Goal: Task Accomplishment & Management: Complete application form

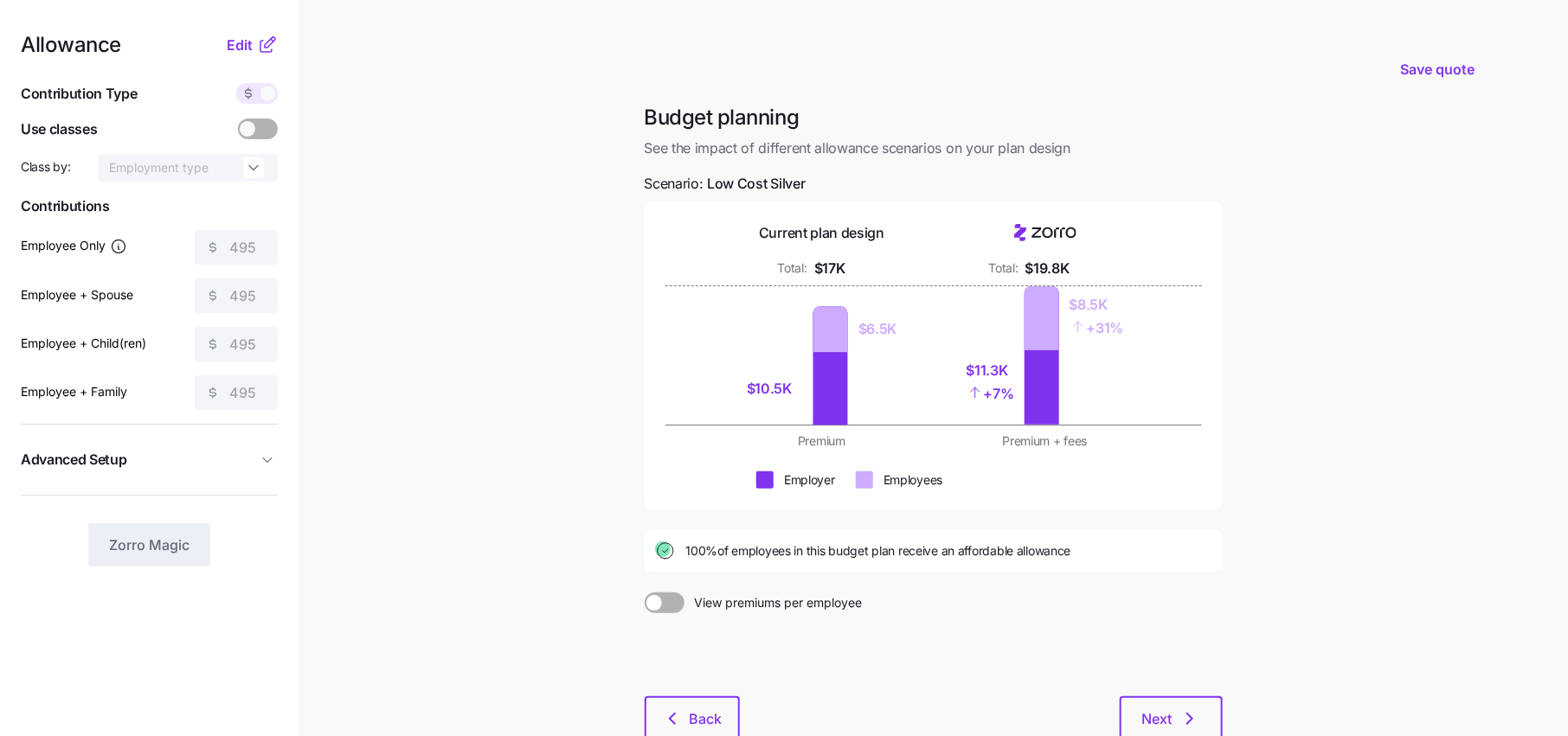
scroll to position [44, 0]
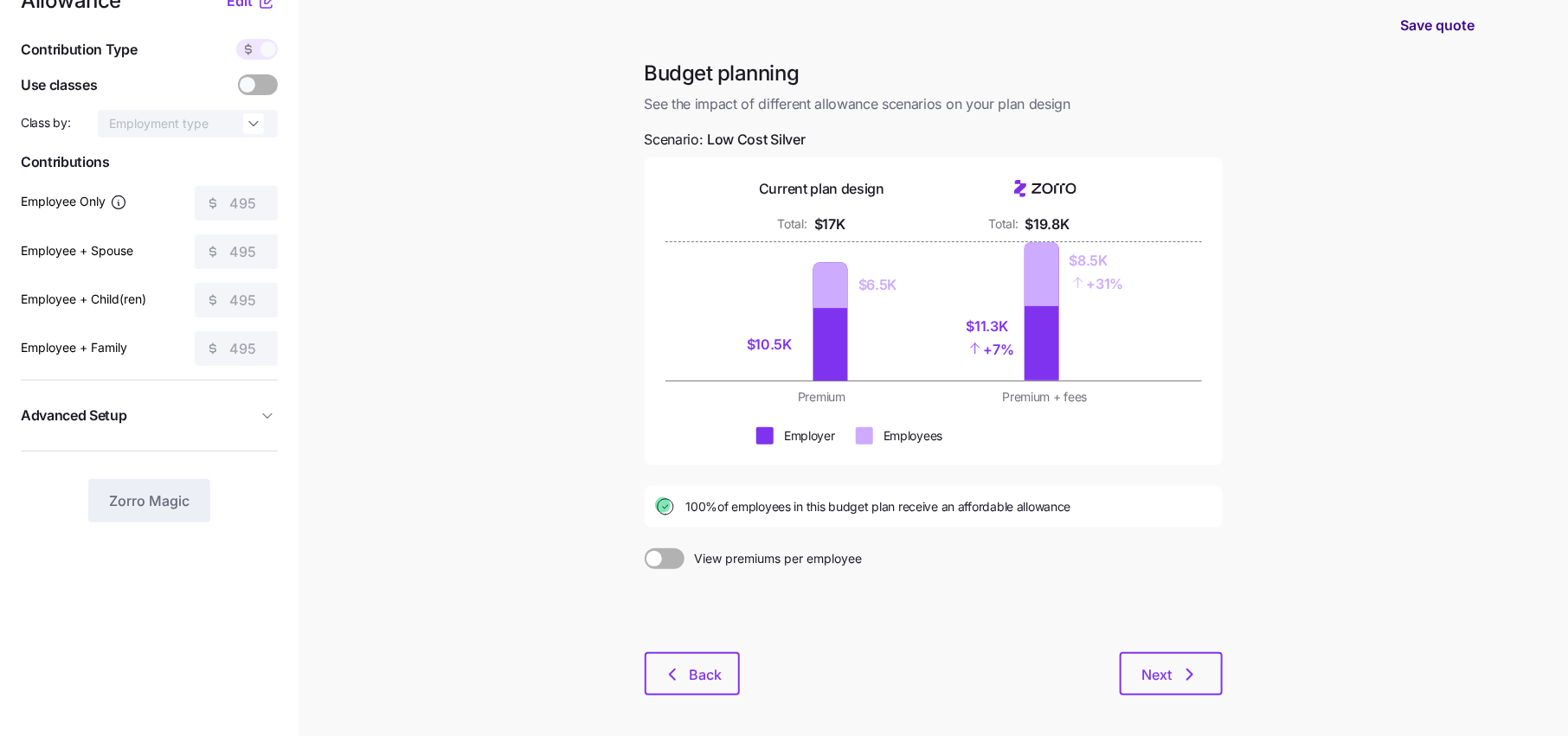
click at [1438, 27] on span "Save quote" at bounding box center [1437, 25] width 74 height 21
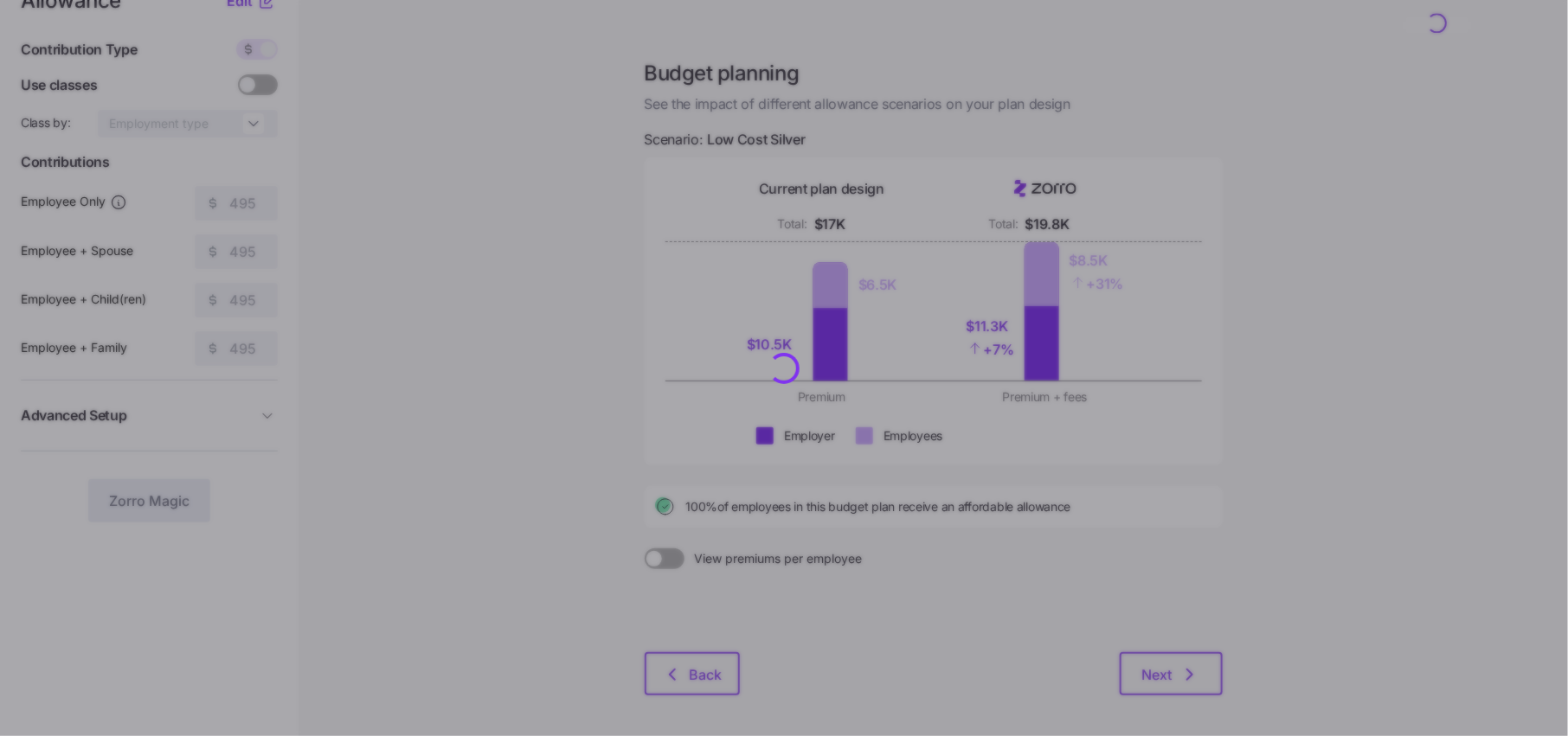
scroll to position [0, 0]
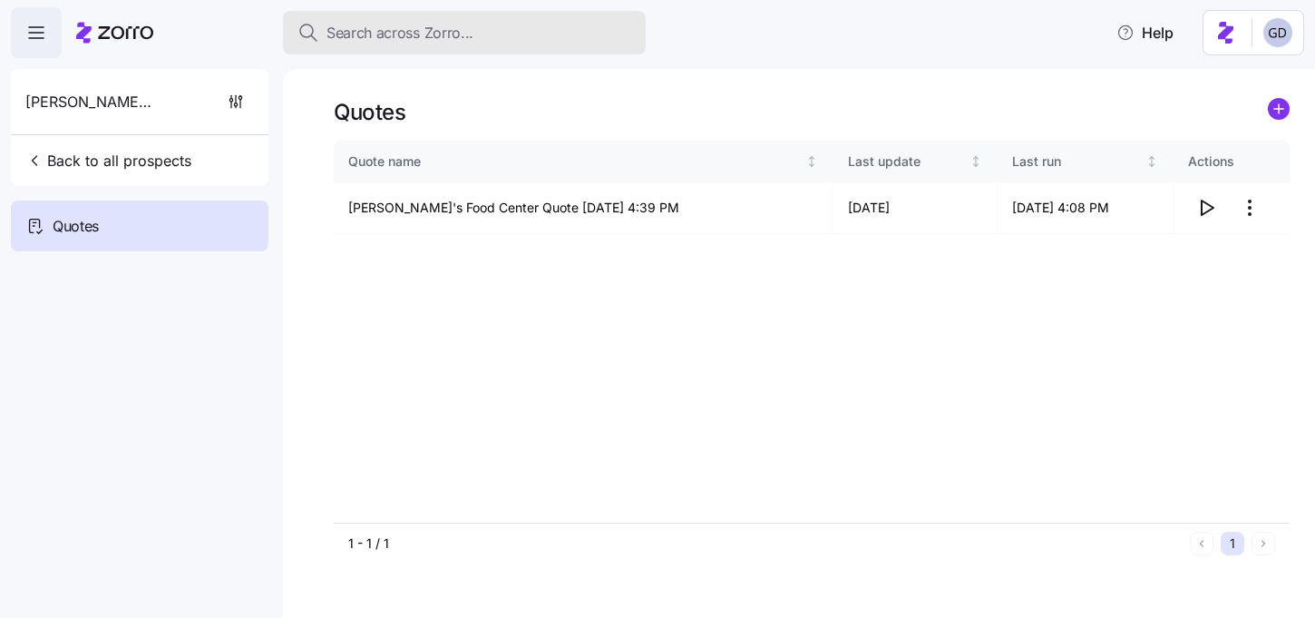
click at [420, 29] on span "Search across Zorro..." at bounding box center [400, 33] width 147 height 23
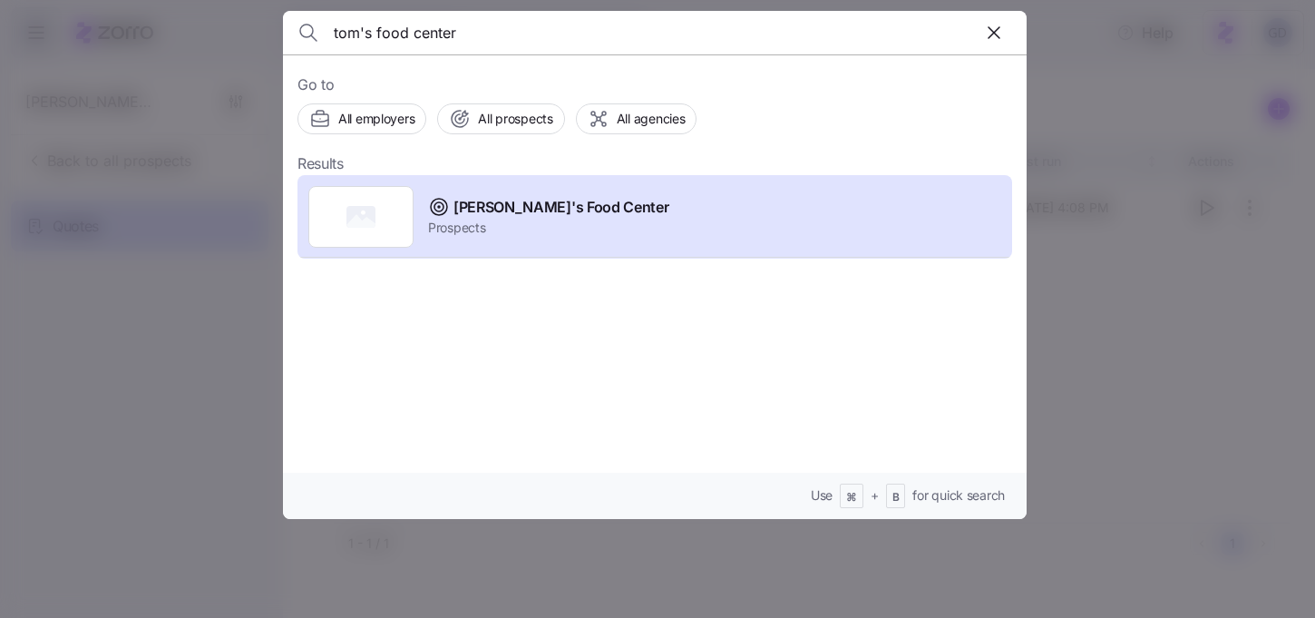
click at [444, 39] on input "tom's food center" at bounding box center [566, 33] width 464 height 44
click at [509, 121] on span "All prospects" at bounding box center [515, 119] width 74 height 18
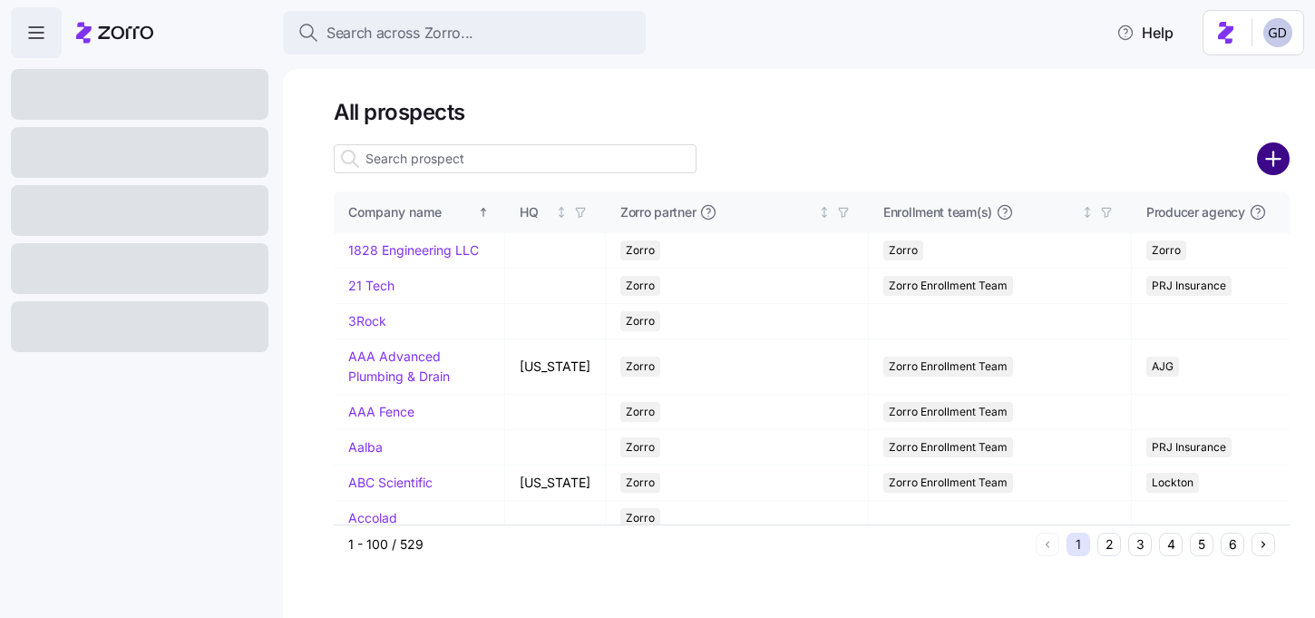
click at [1266, 161] on circle "add icon" at bounding box center [1274, 159] width 30 height 30
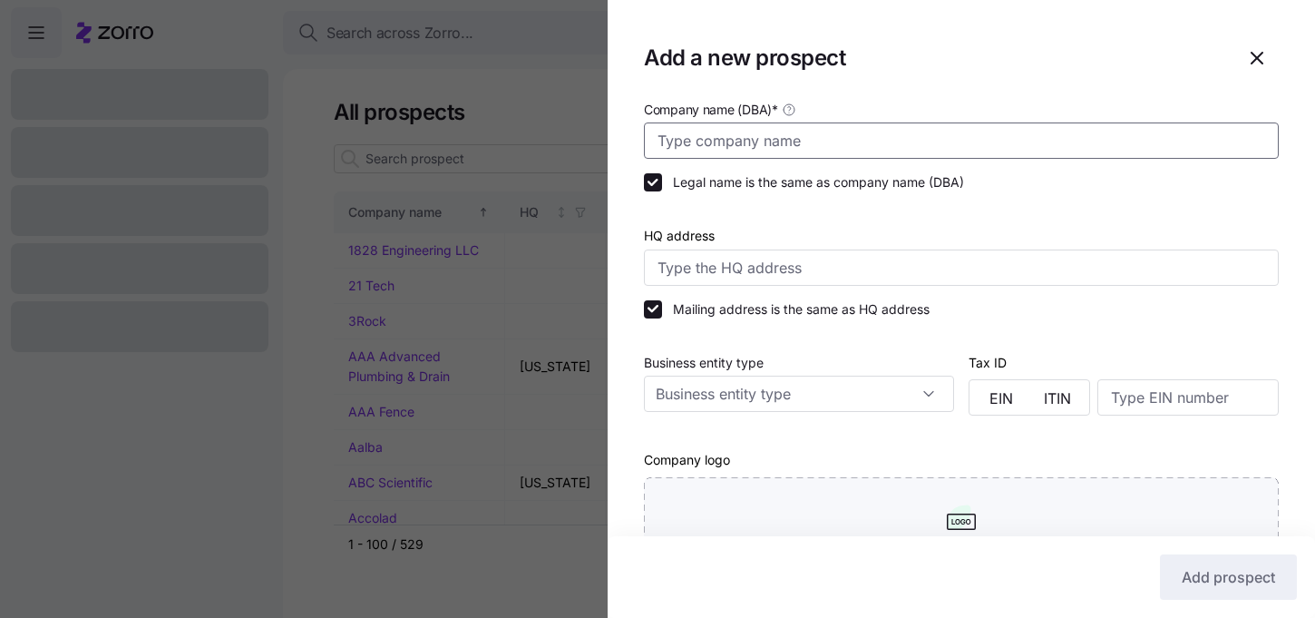
click at [771, 149] on input "Company name (DBA) *" at bounding box center [961, 140] width 635 height 36
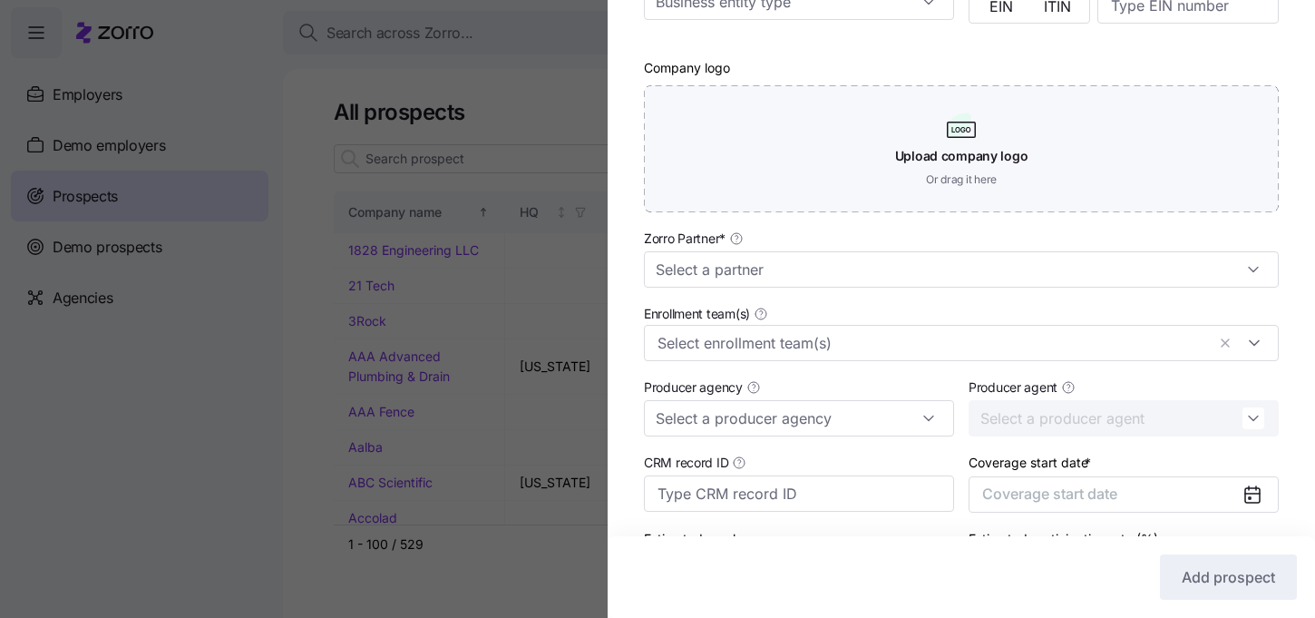
scroll to position [399, 0]
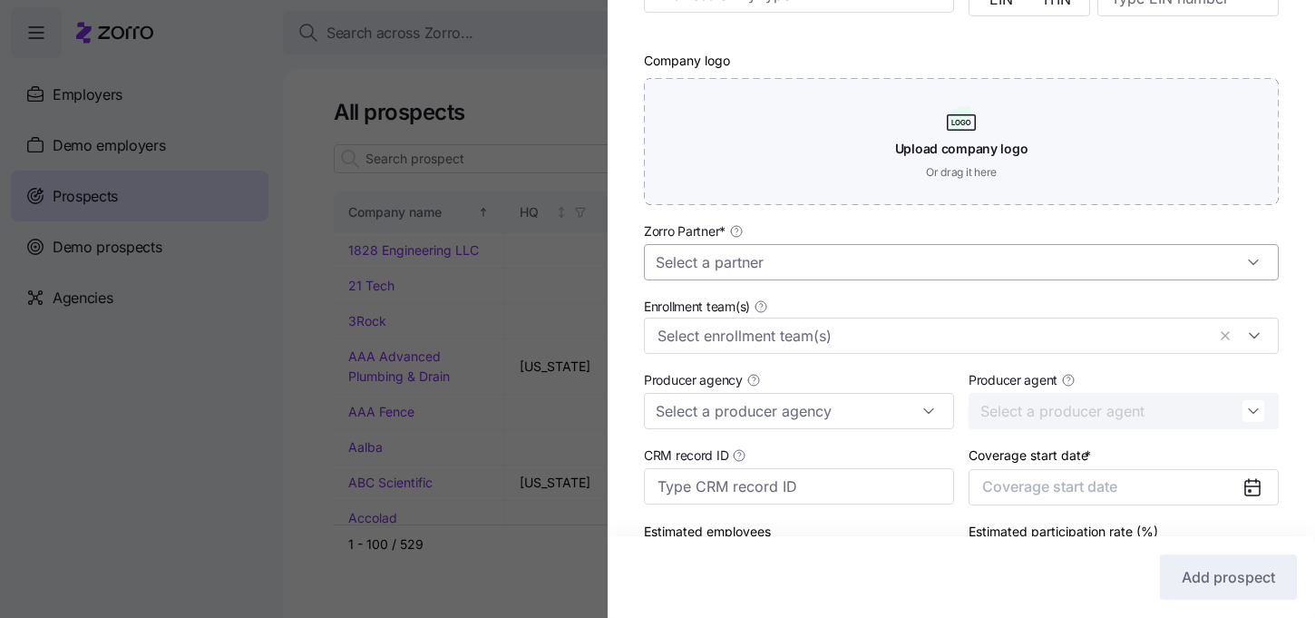
type input "P3 Group"
click at [730, 264] on input "Zorro Partner *" at bounding box center [961, 262] width 635 height 36
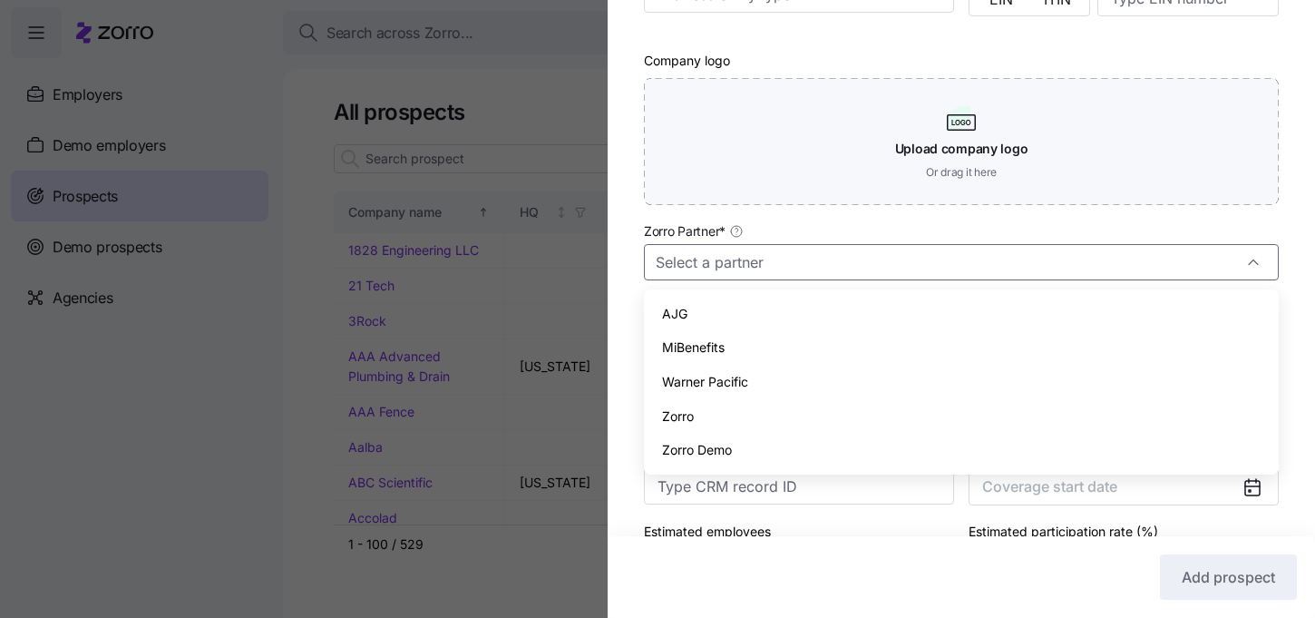
click at [688, 419] on span "Zorro" at bounding box center [678, 416] width 32 height 20
type input "Zorro"
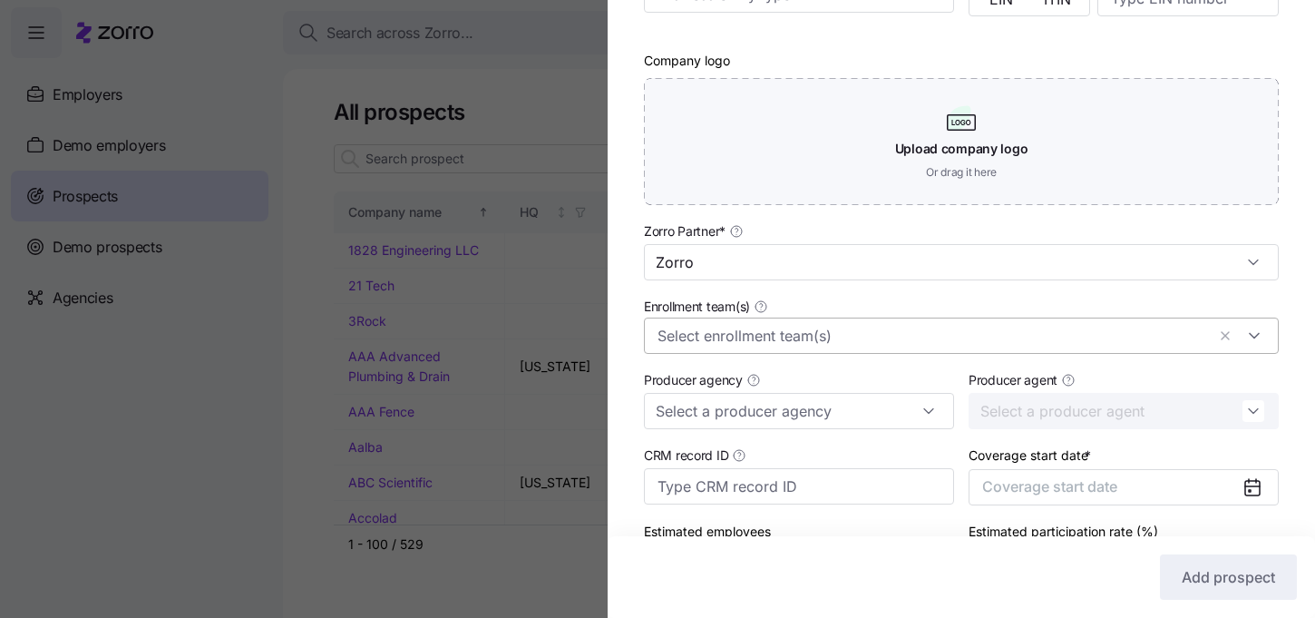
click at [748, 339] on input "Enrollment team(s)" at bounding box center [932, 336] width 548 height 24
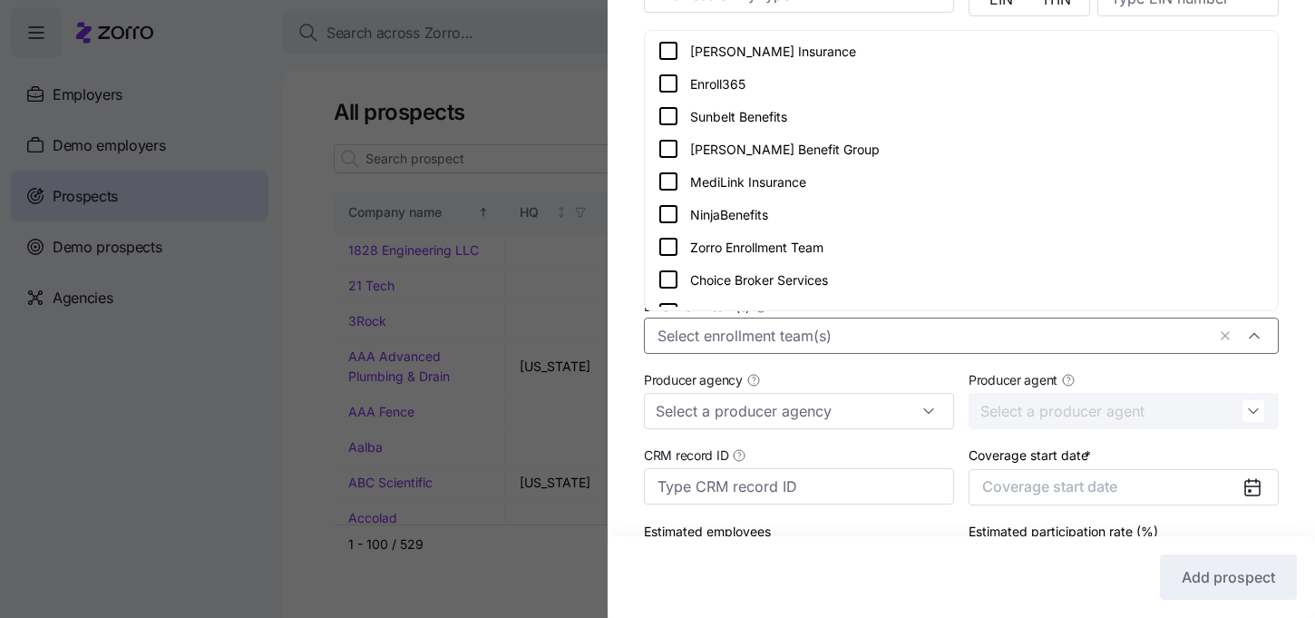
click at [674, 243] on icon at bounding box center [669, 247] width 22 height 22
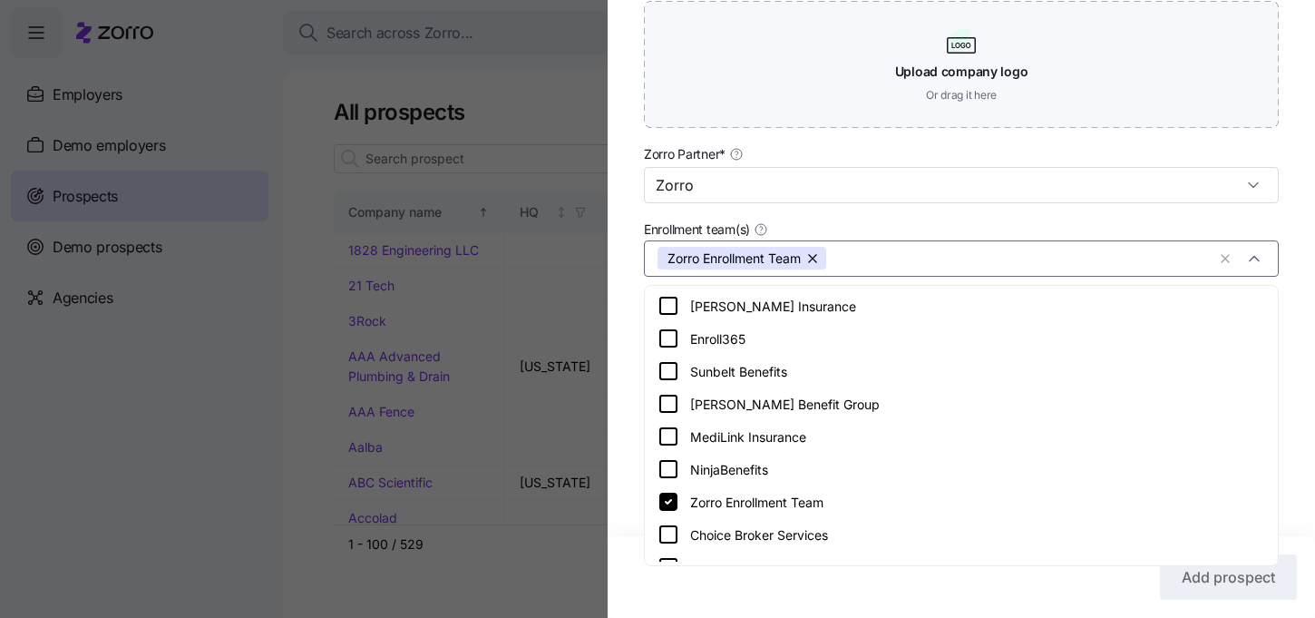
scroll to position [526, 0]
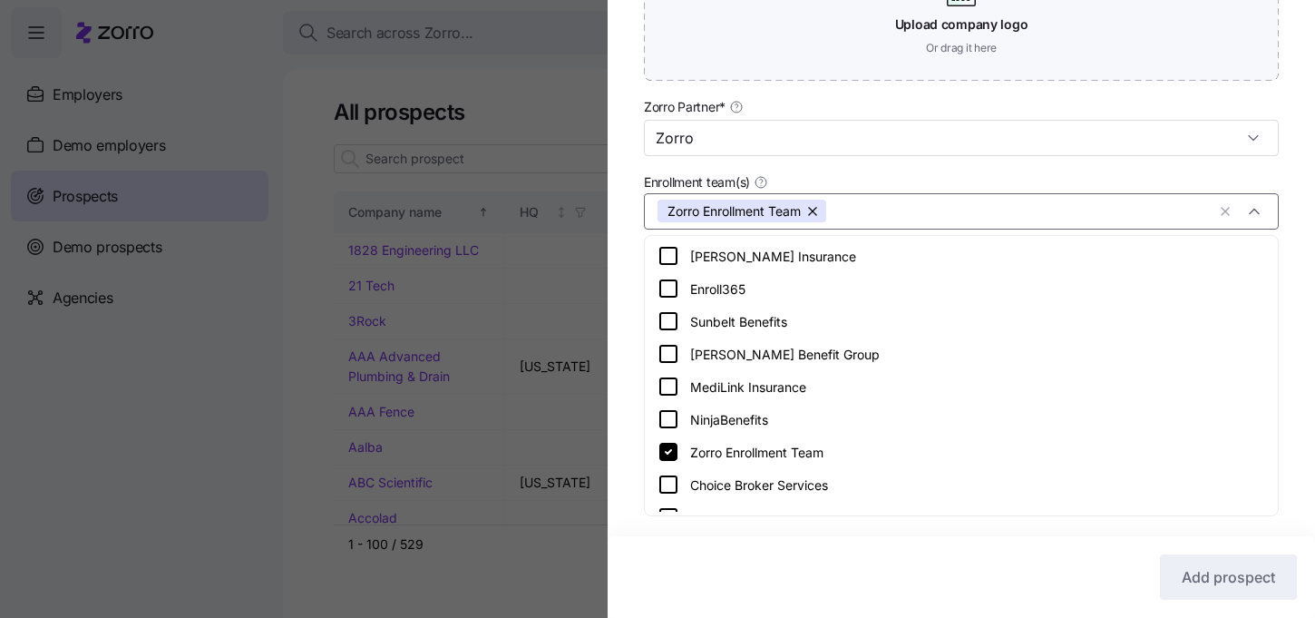
click at [1122, 177] on div "Enrollment team(s) Zorro Enrollment Team" at bounding box center [961, 200] width 635 height 59
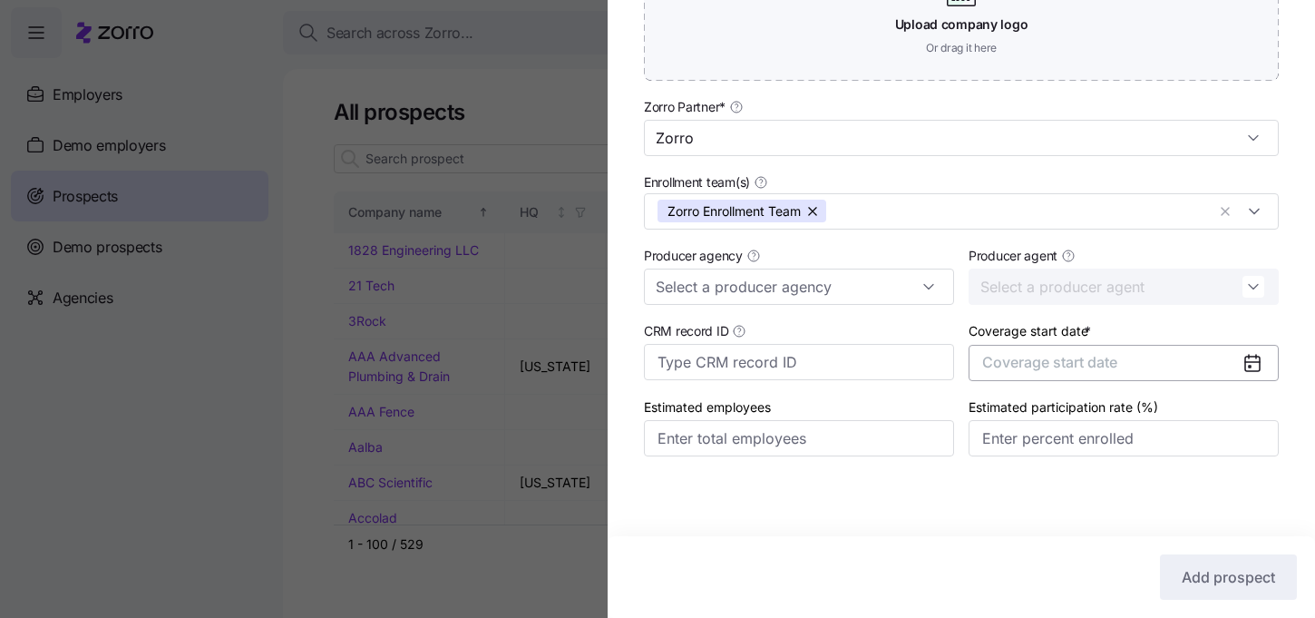
click at [1156, 358] on button "Coverage start date" at bounding box center [1124, 363] width 310 height 36
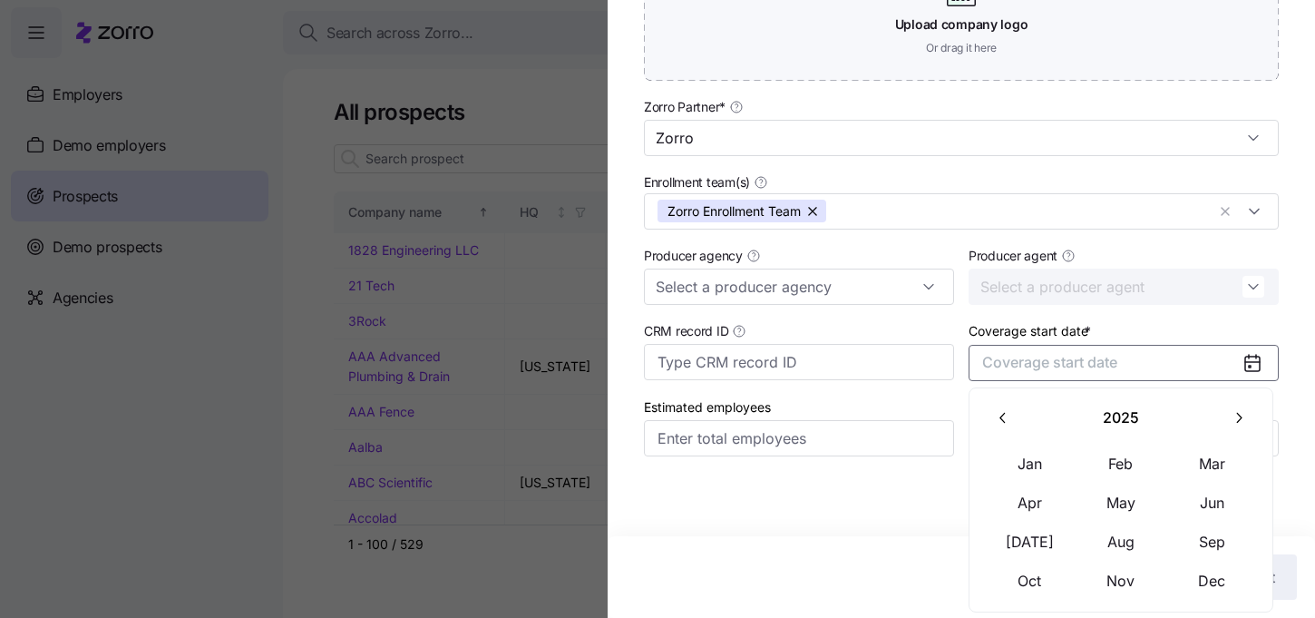
click at [1231, 412] on icon "button" at bounding box center [1238, 417] width 17 height 17
click at [1039, 464] on button "Jan" at bounding box center [1030, 463] width 91 height 38
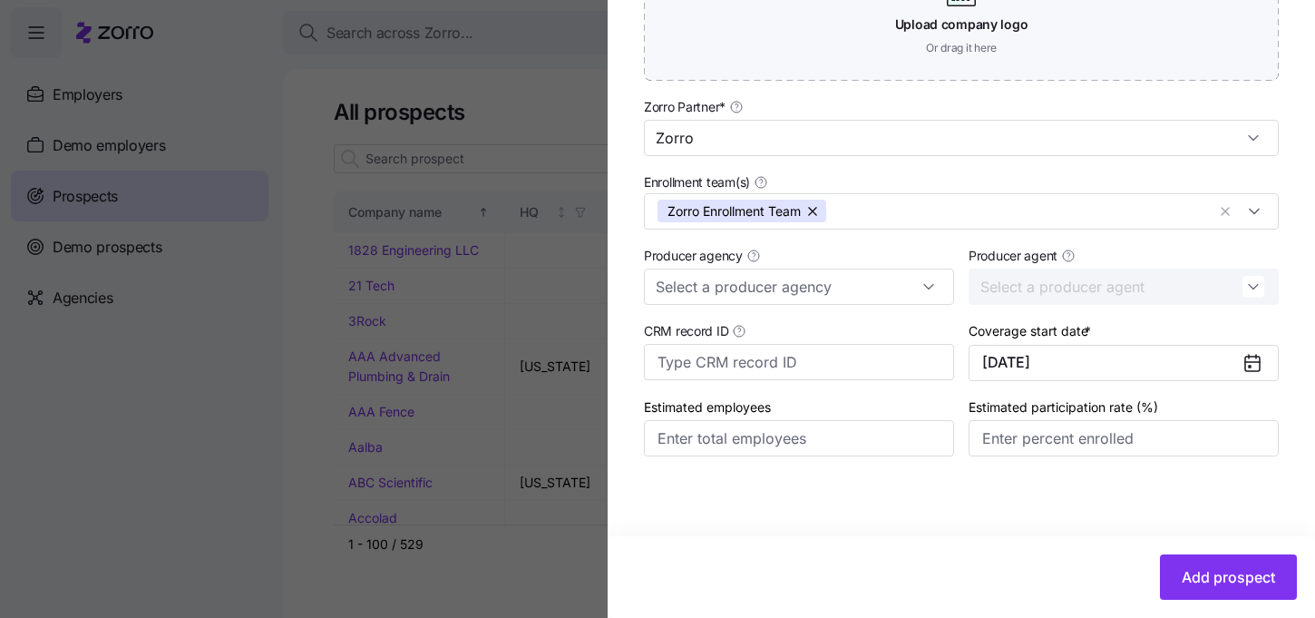
click at [853, 491] on div "Company name (DBA) * P3 Group Legal name is the same as company name (DBA) HQ a…" at bounding box center [961, 34] width 707 height 918
click at [1234, 580] on span "Add prospect" at bounding box center [1228, 577] width 93 height 22
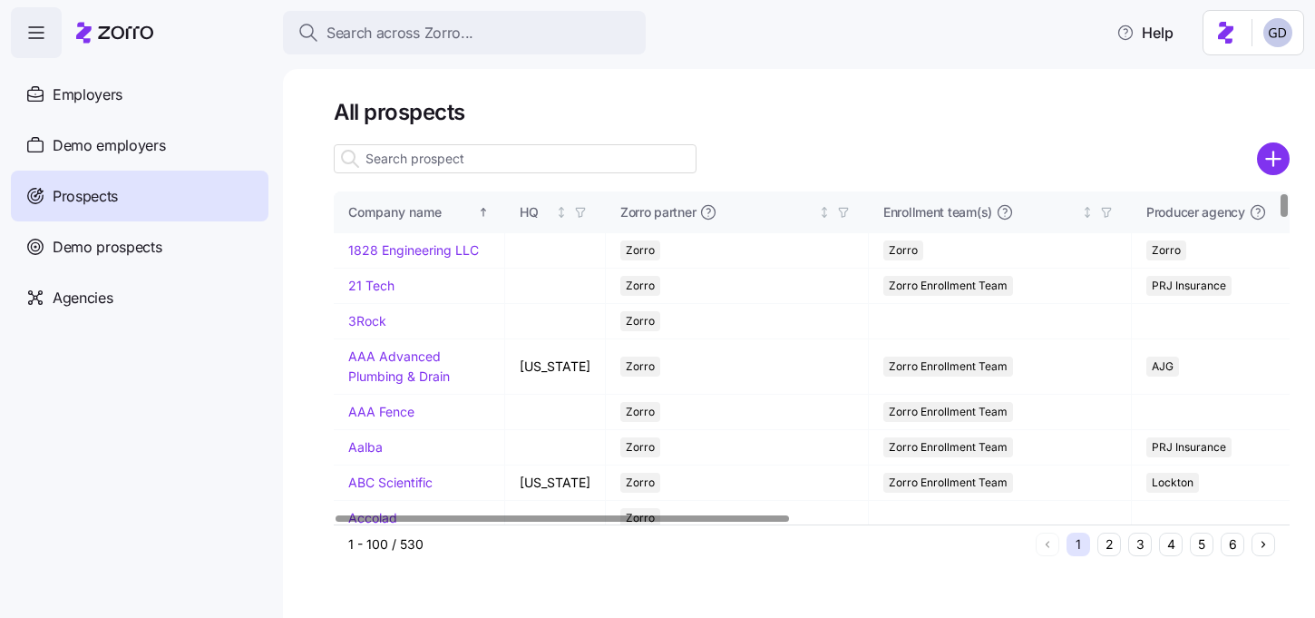
click at [448, 168] on input at bounding box center [515, 158] width 363 height 29
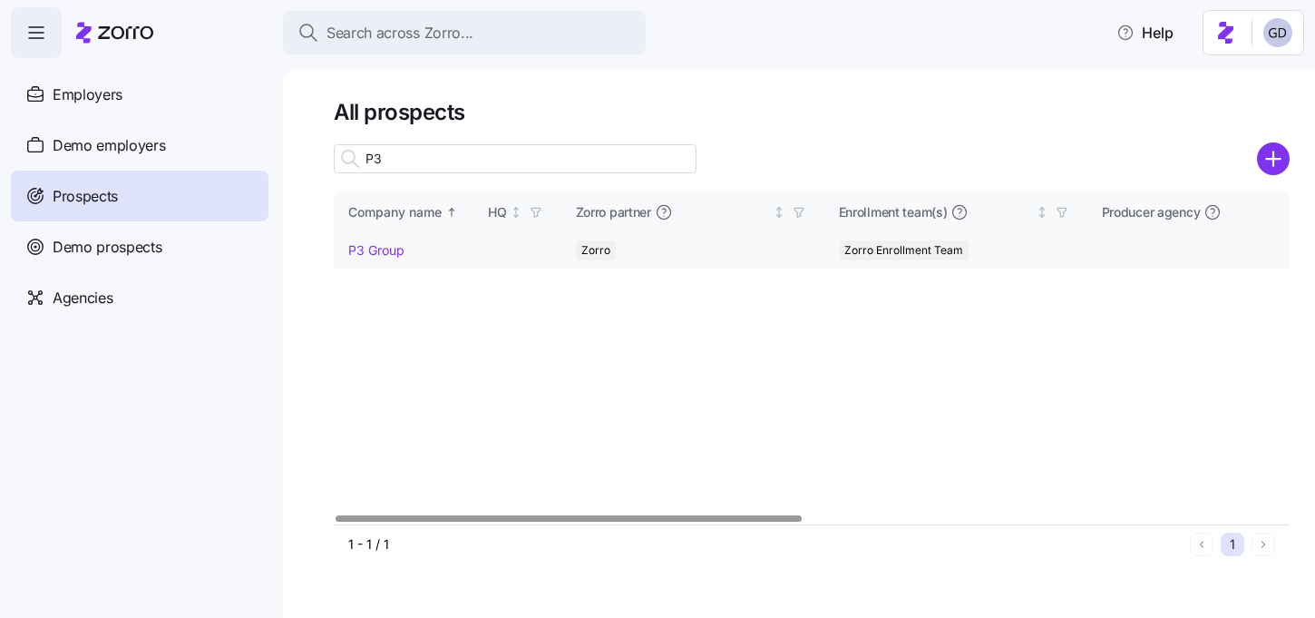
type input "P3"
click at [375, 253] on link "P3 Group" at bounding box center [376, 249] width 56 height 15
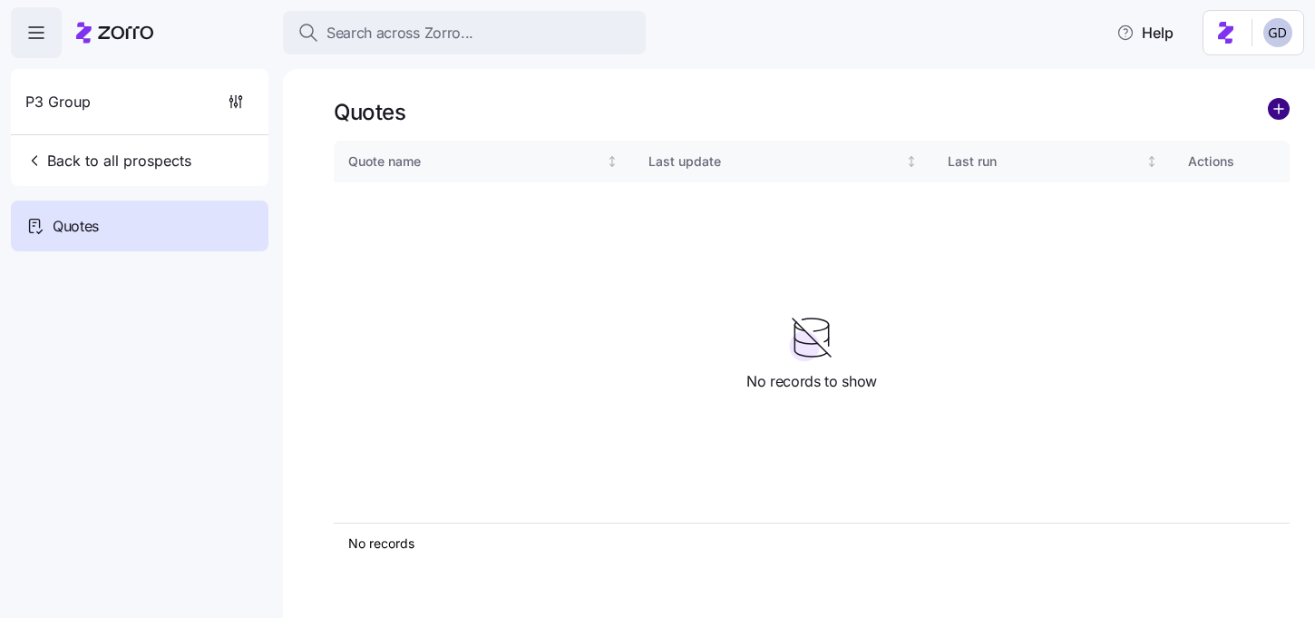
click at [1278, 119] on circle "add icon" at bounding box center [1279, 109] width 20 height 20
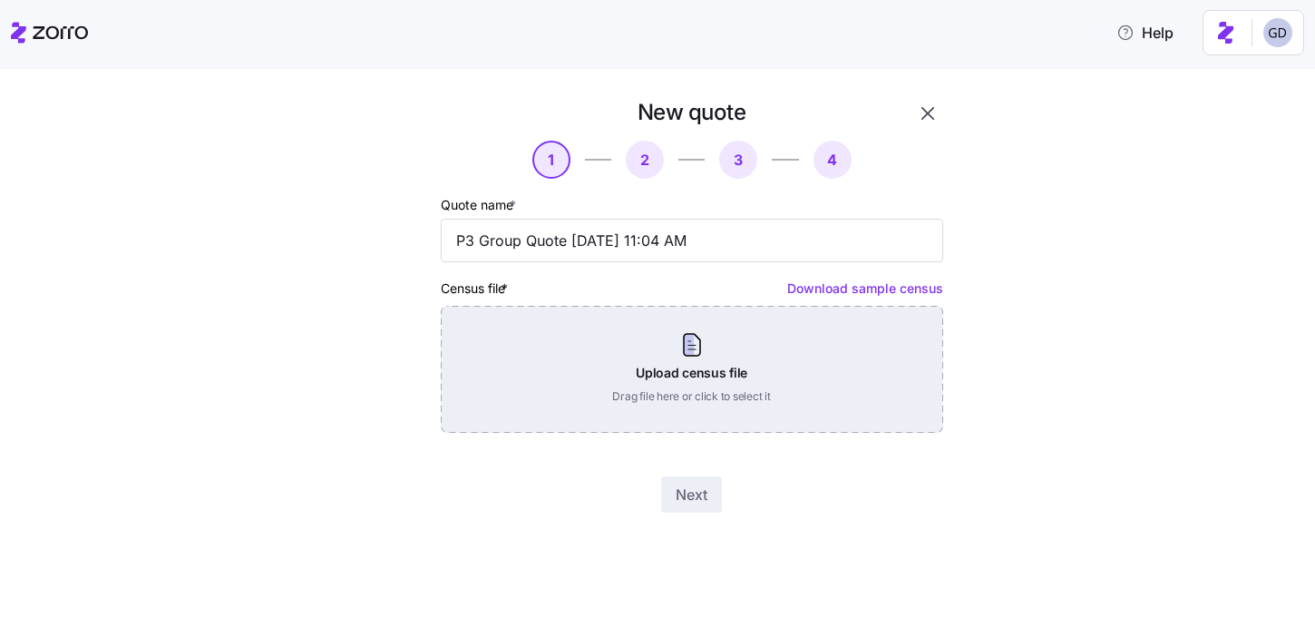
click at [678, 368] on div "Upload census file Drag file here or click to select it" at bounding box center [692, 369] width 502 height 127
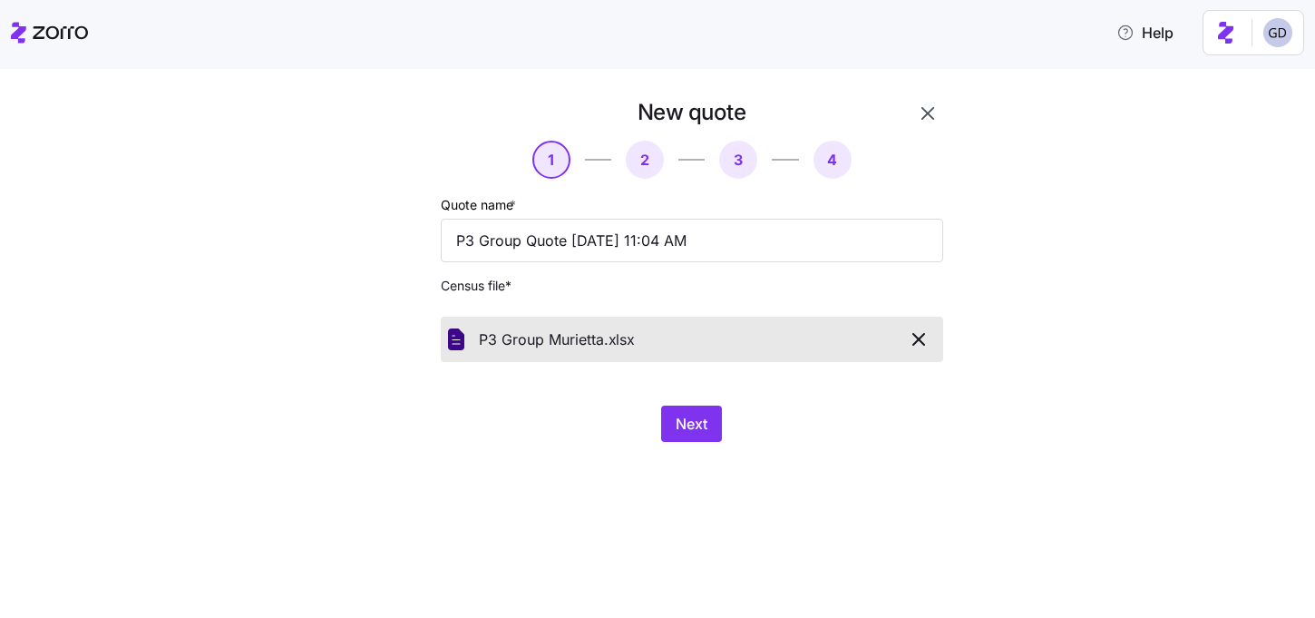
click at [725, 422] on div "Next" at bounding box center [692, 423] width 502 height 36
click at [921, 343] on icon "button" at bounding box center [919, 339] width 22 height 22
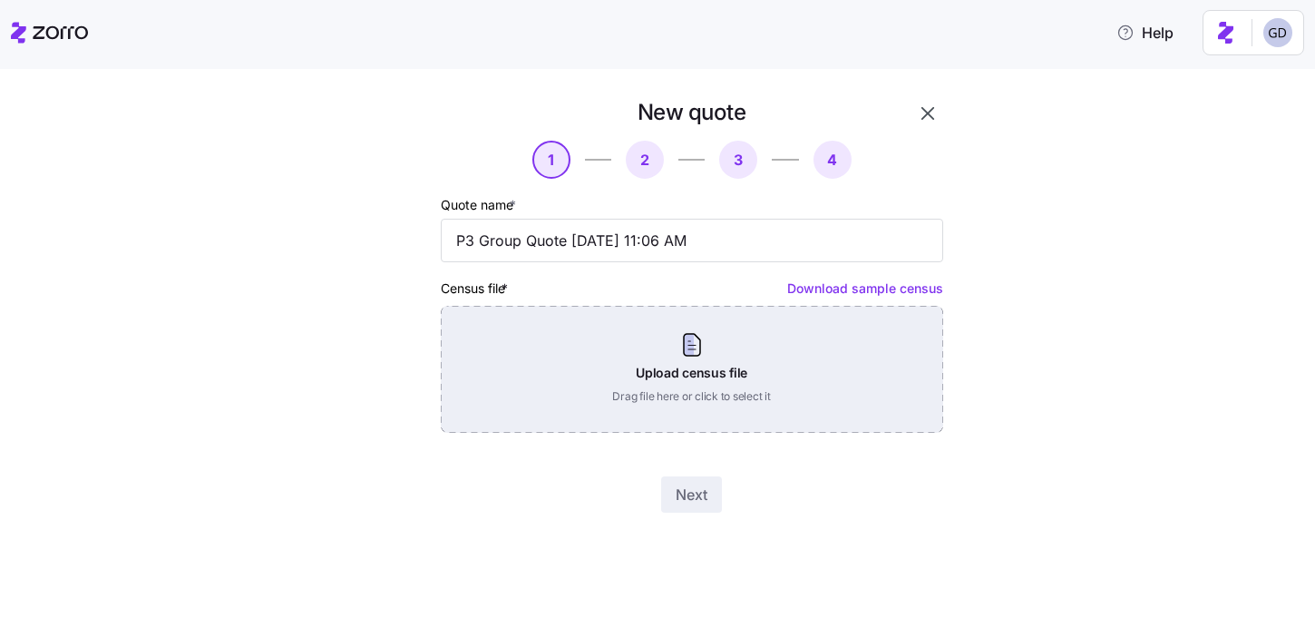
click at [778, 398] on div "Upload census file Drag file here or click to select it" at bounding box center [692, 369] width 502 height 127
click at [672, 358] on div "Upload census file Drag file here or click to select it" at bounding box center [692, 369] width 502 height 127
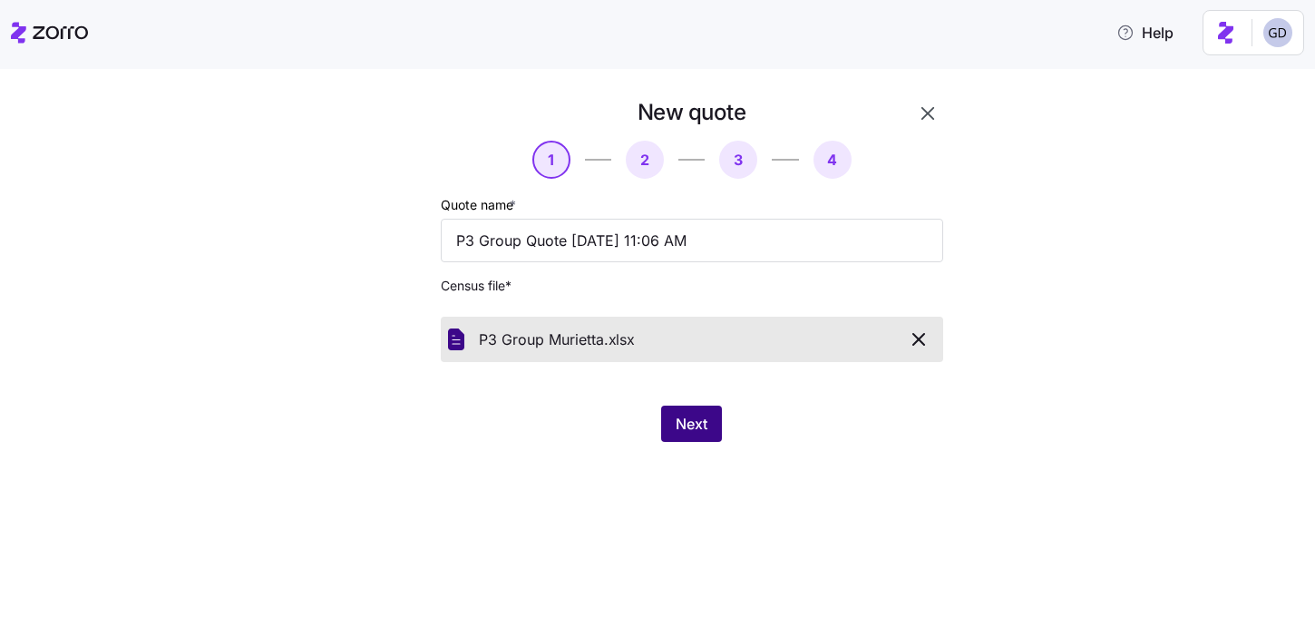
click at [687, 434] on span "Next" at bounding box center [692, 424] width 32 height 22
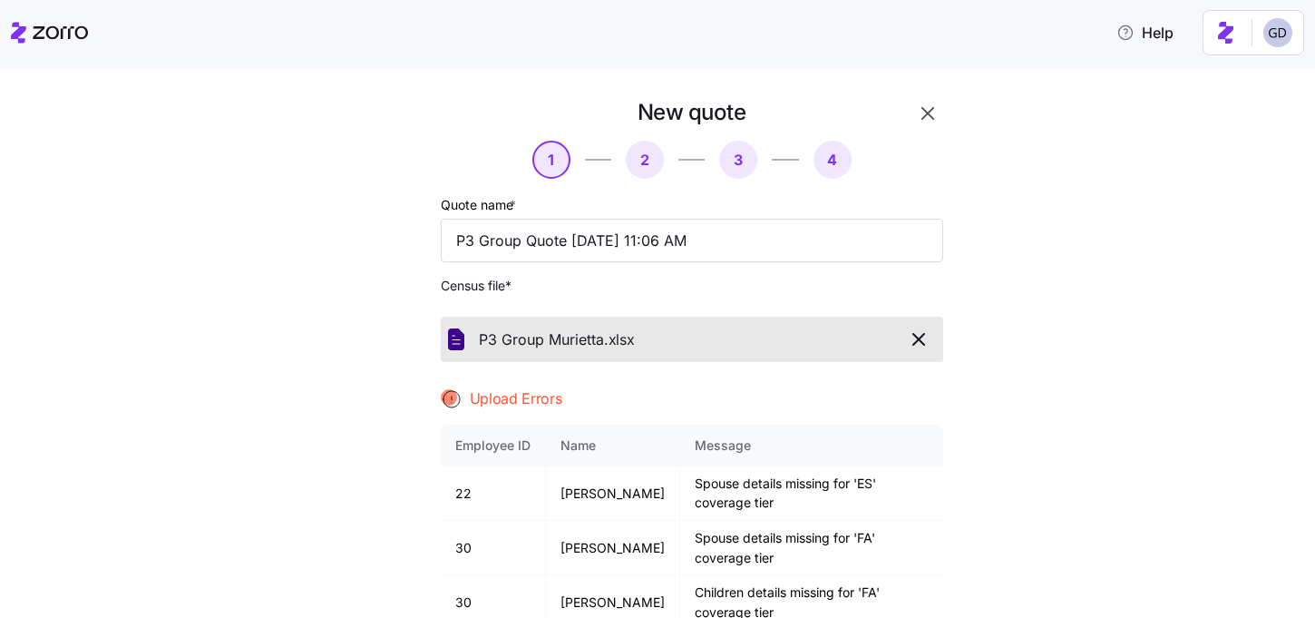
scroll to position [129, 0]
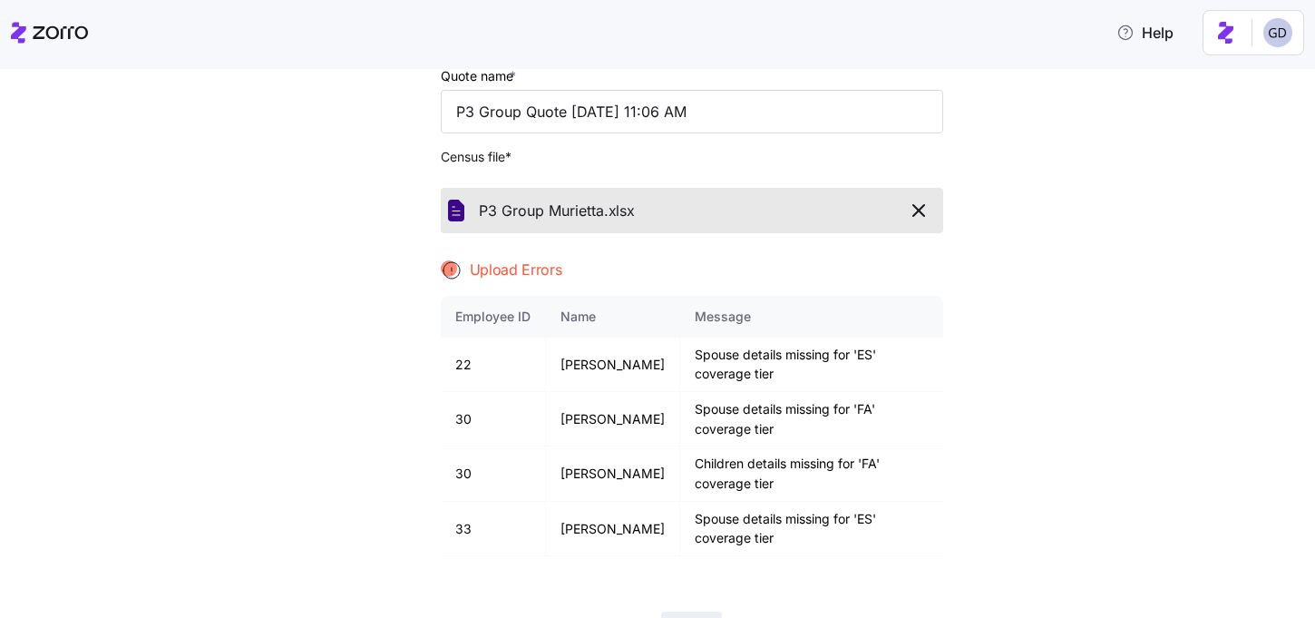
click at [915, 200] on icon "button" at bounding box center [919, 211] width 22 height 22
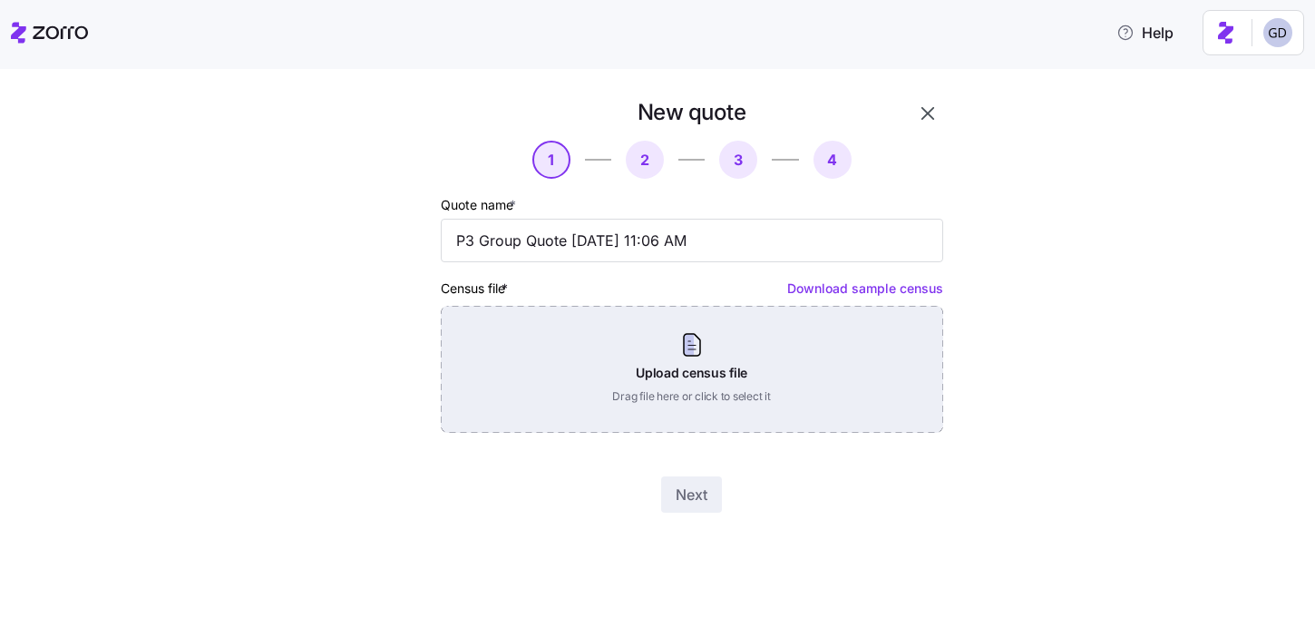
click at [698, 394] on div "Upload census file Drag file here or click to select it" at bounding box center [692, 369] width 502 height 127
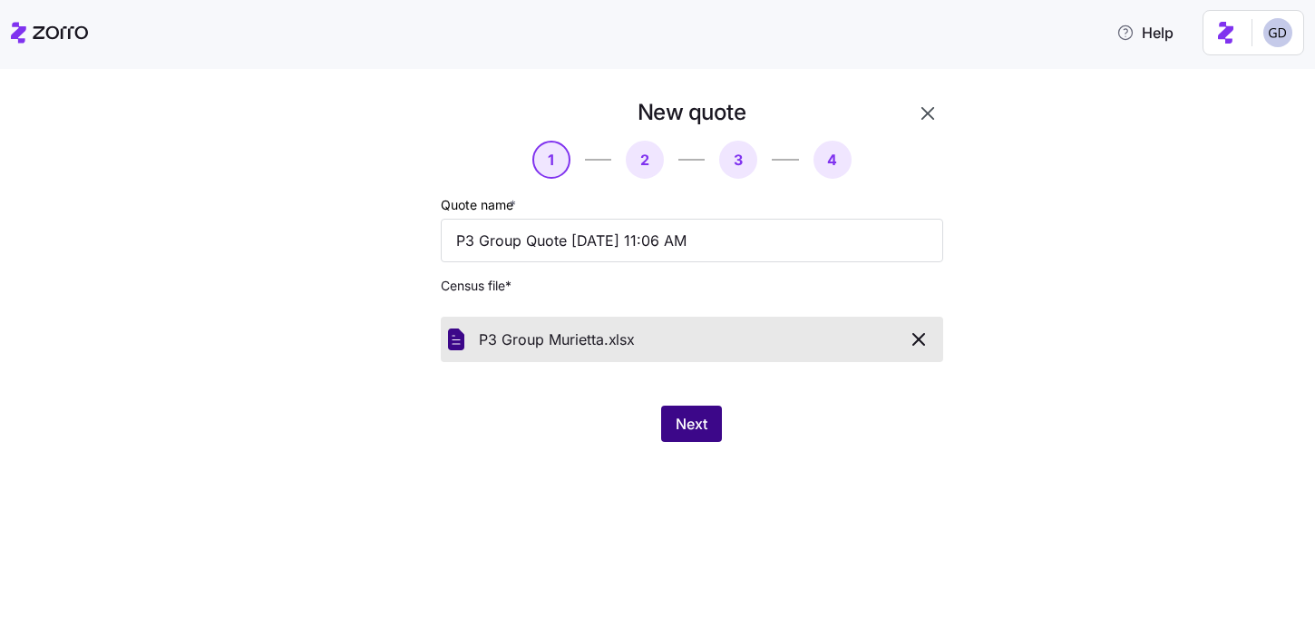
click at [691, 418] on span "Next" at bounding box center [692, 424] width 32 height 22
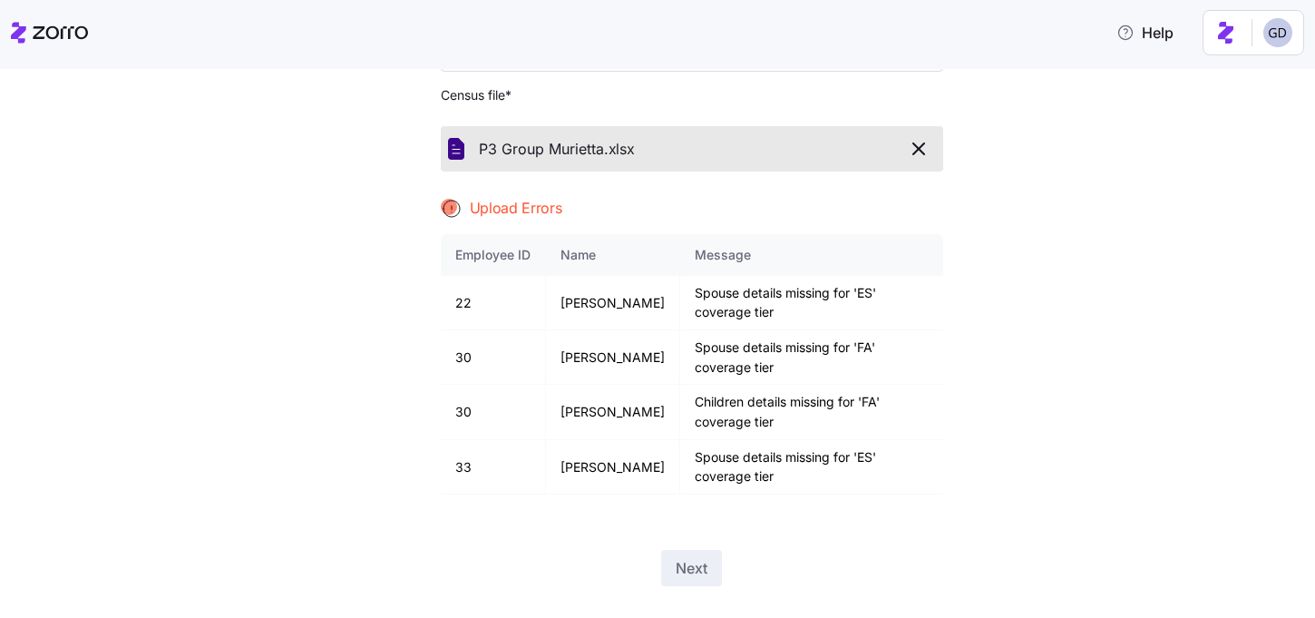
scroll to position [198, 0]
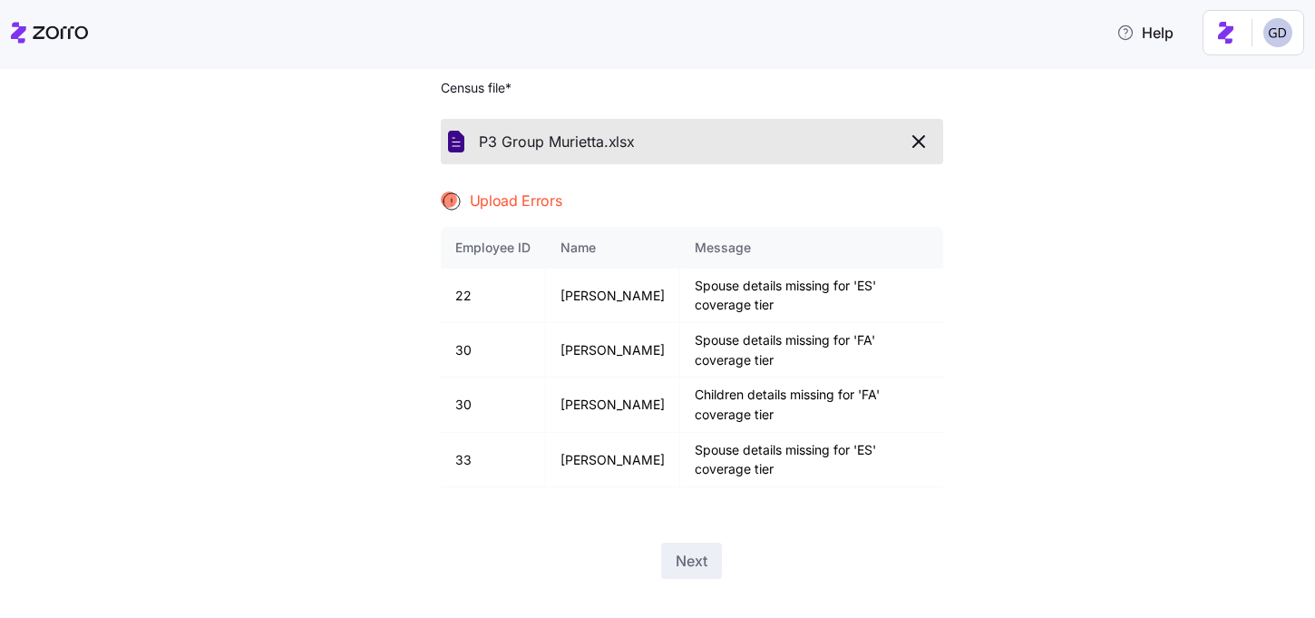
click at [919, 147] on icon "button" at bounding box center [919, 142] width 22 height 22
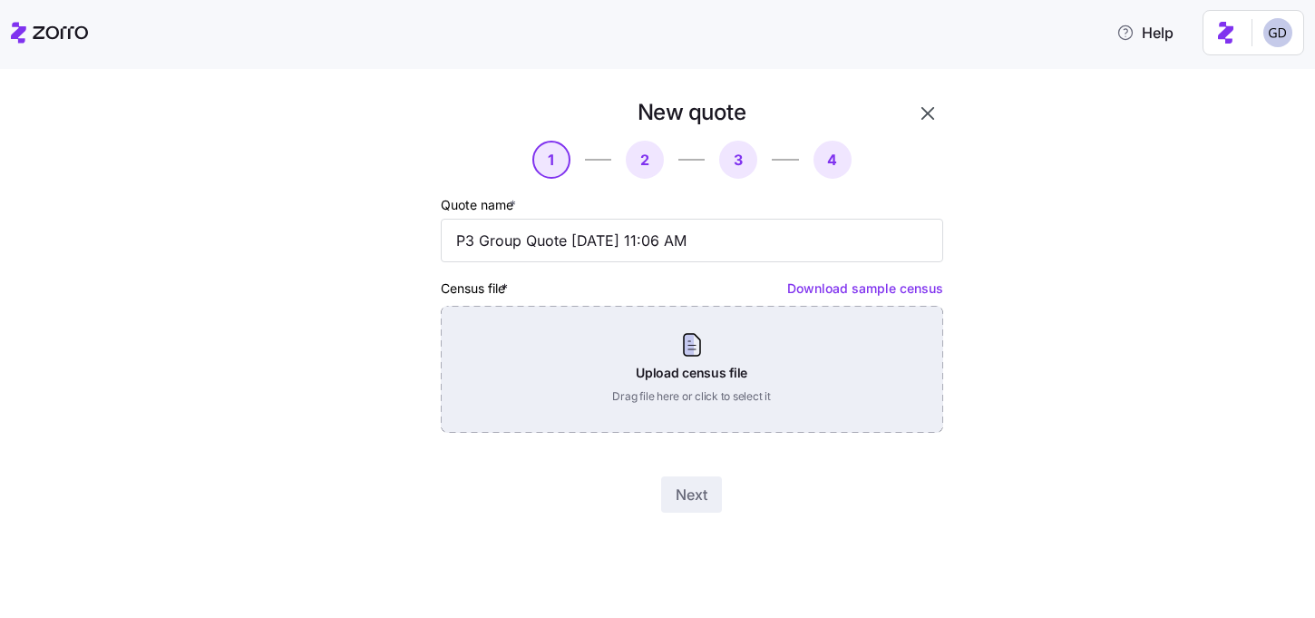
click at [677, 384] on div "Upload census file Drag file here or click to select it" at bounding box center [692, 369] width 502 height 127
click at [629, 356] on div "Upload census file Drag file here or click to select it" at bounding box center [692, 369] width 502 height 127
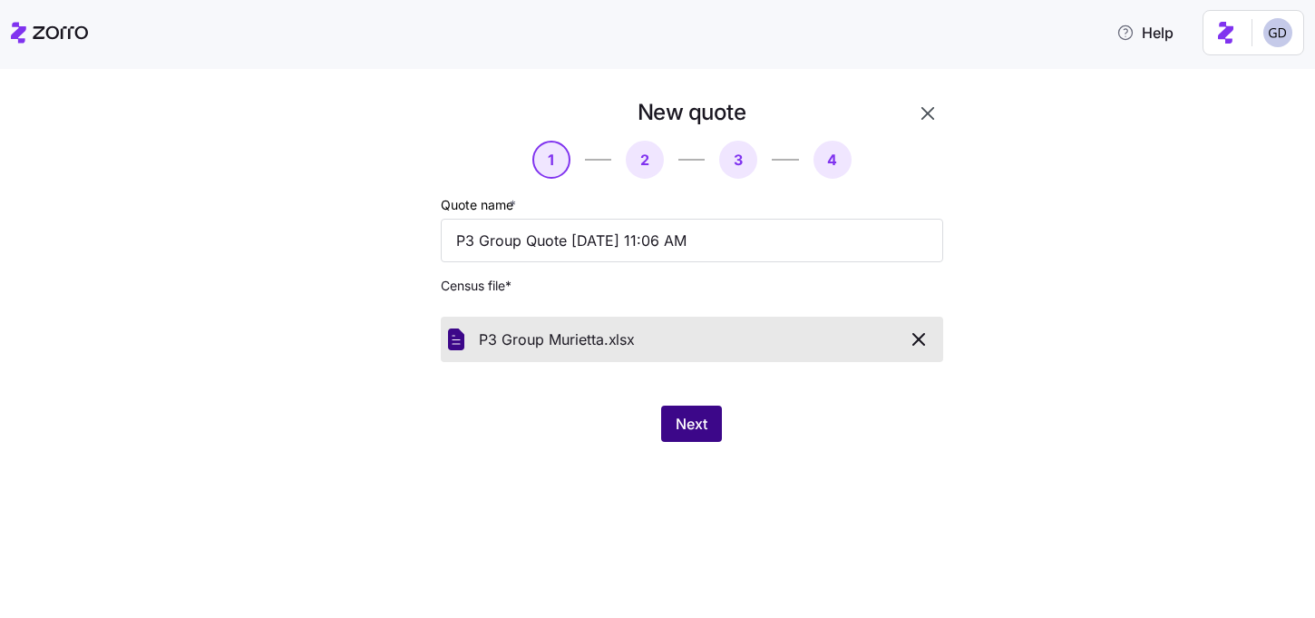
click at [707, 434] on button "Next" at bounding box center [691, 423] width 61 height 36
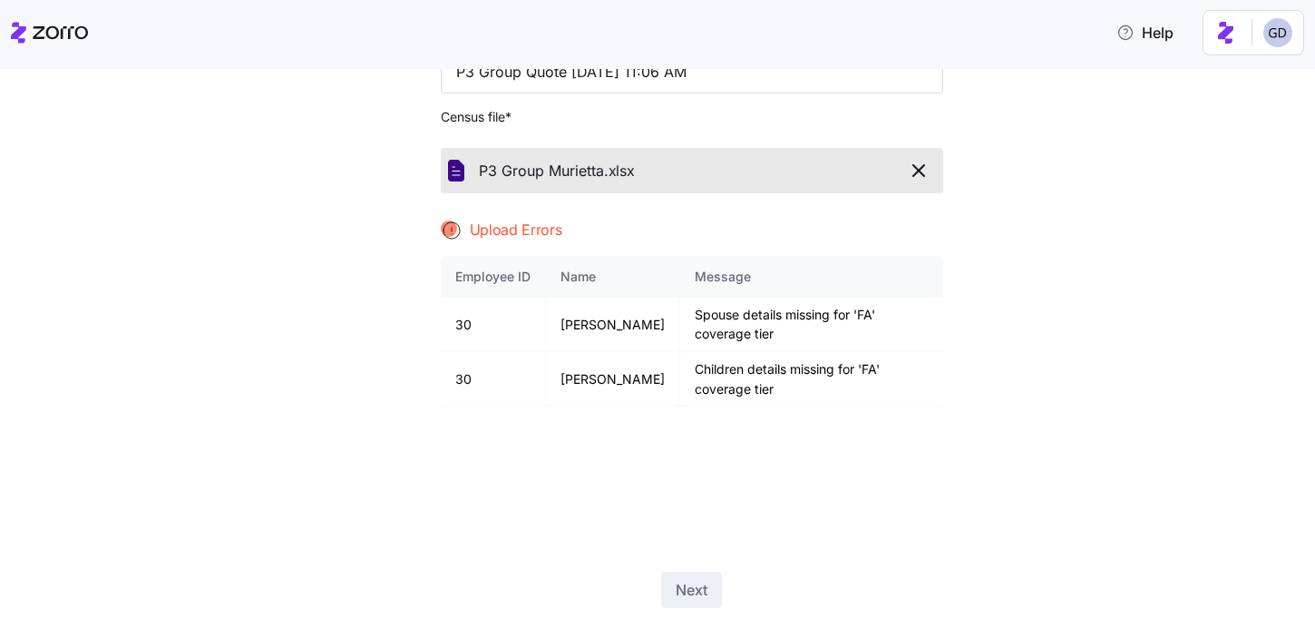
scroll to position [176, 0]
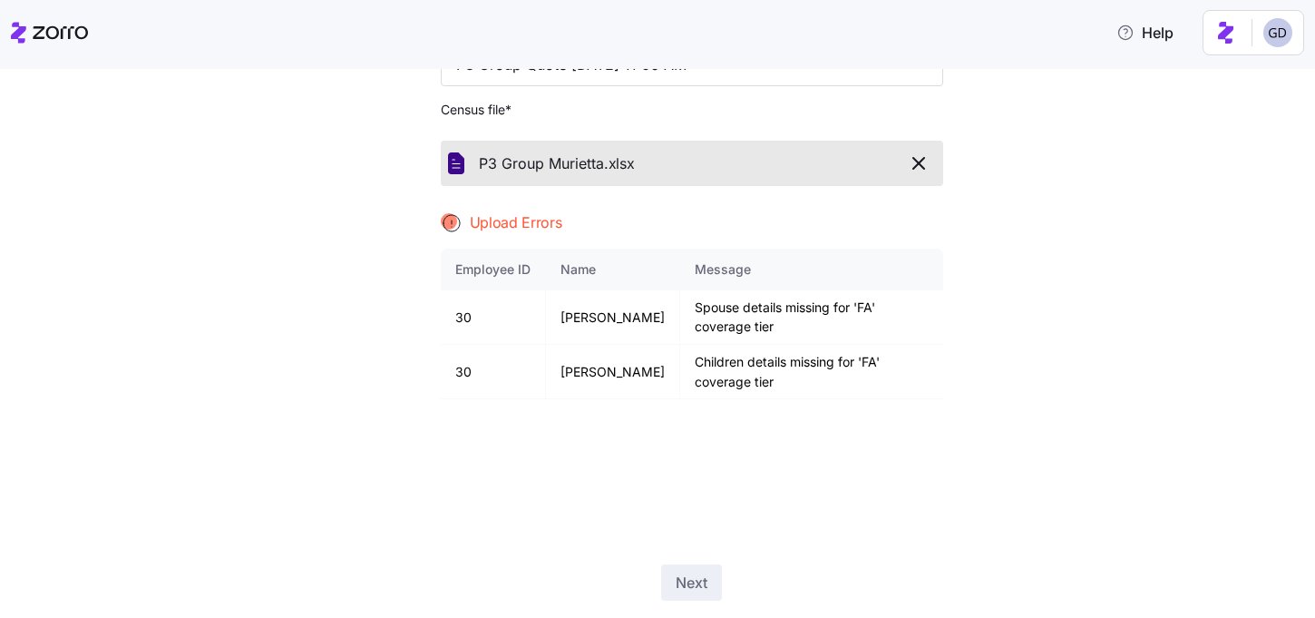
click at [918, 155] on icon "button" at bounding box center [919, 163] width 22 height 22
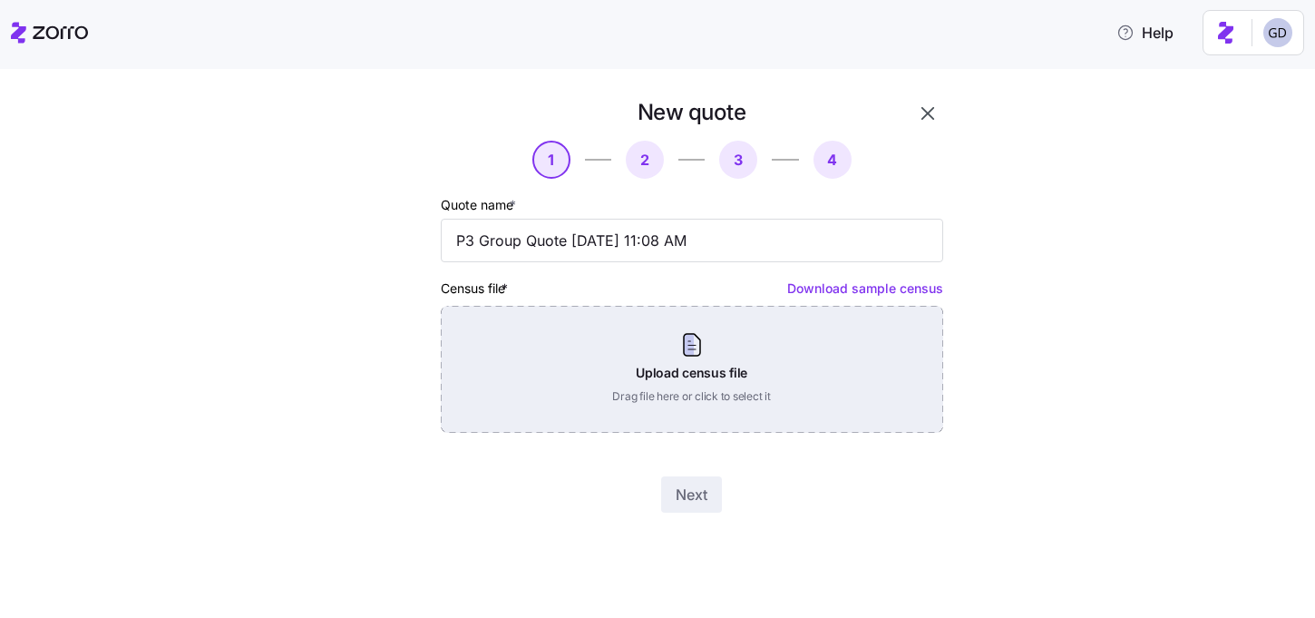
click at [729, 411] on div "Upload census file Drag file here or click to select it" at bounding box center [692, 369] width 502 height 127
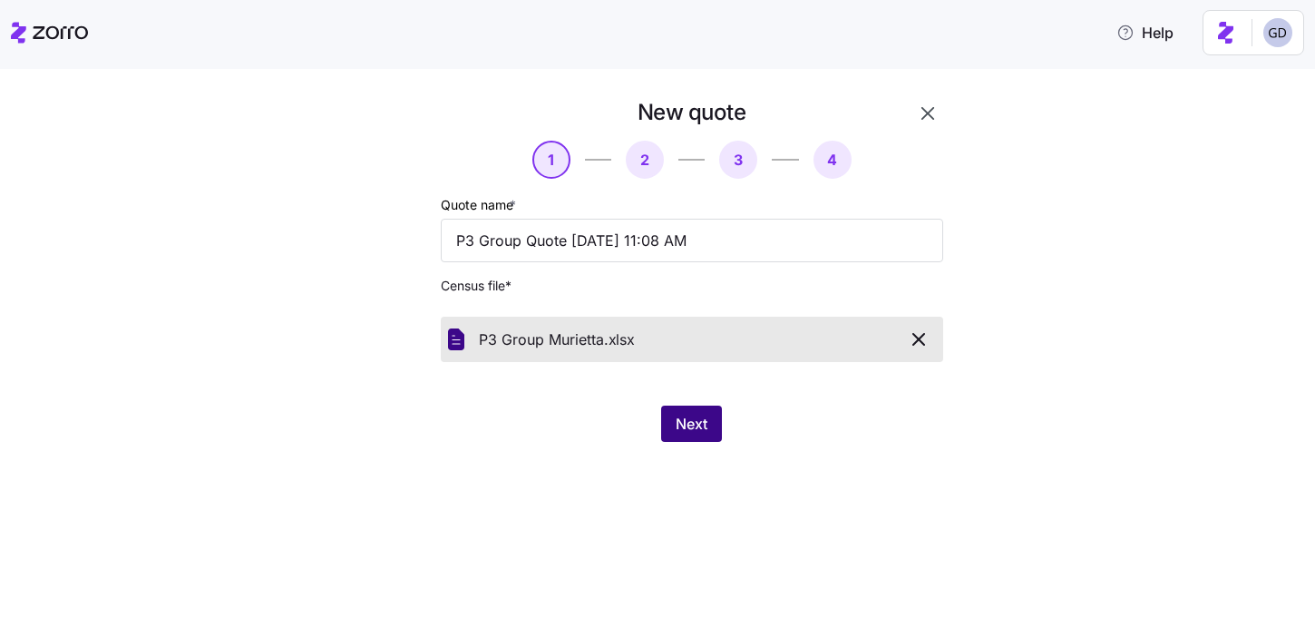
click at [696, 430] on span "Next" at bounding box center [692, 424] width 32 height 22
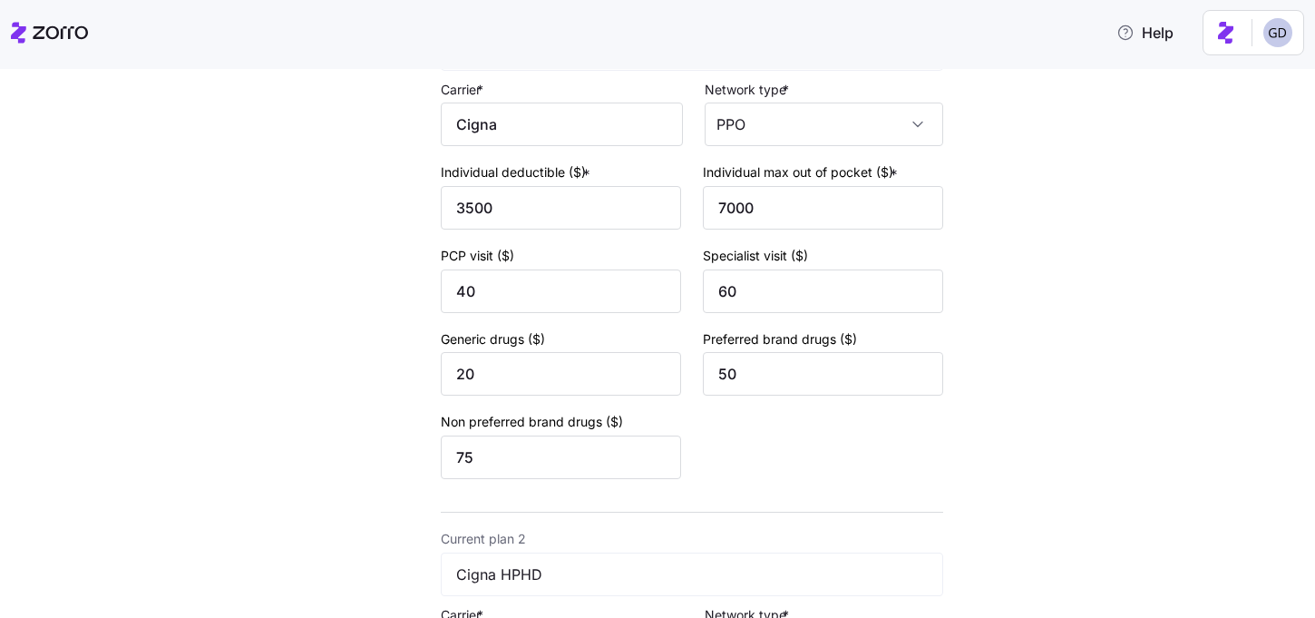
scroll to position [799, 0]
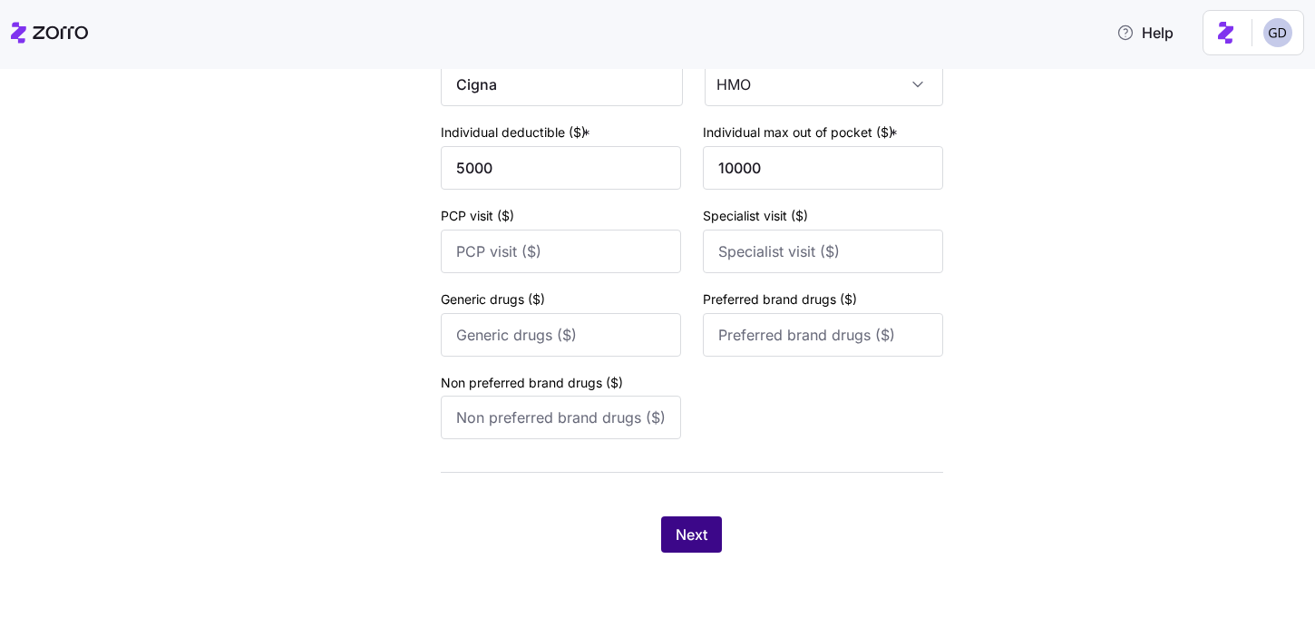
click at [692, 530] on span "Next" at bounding box center [692, 534] width 32 height 22
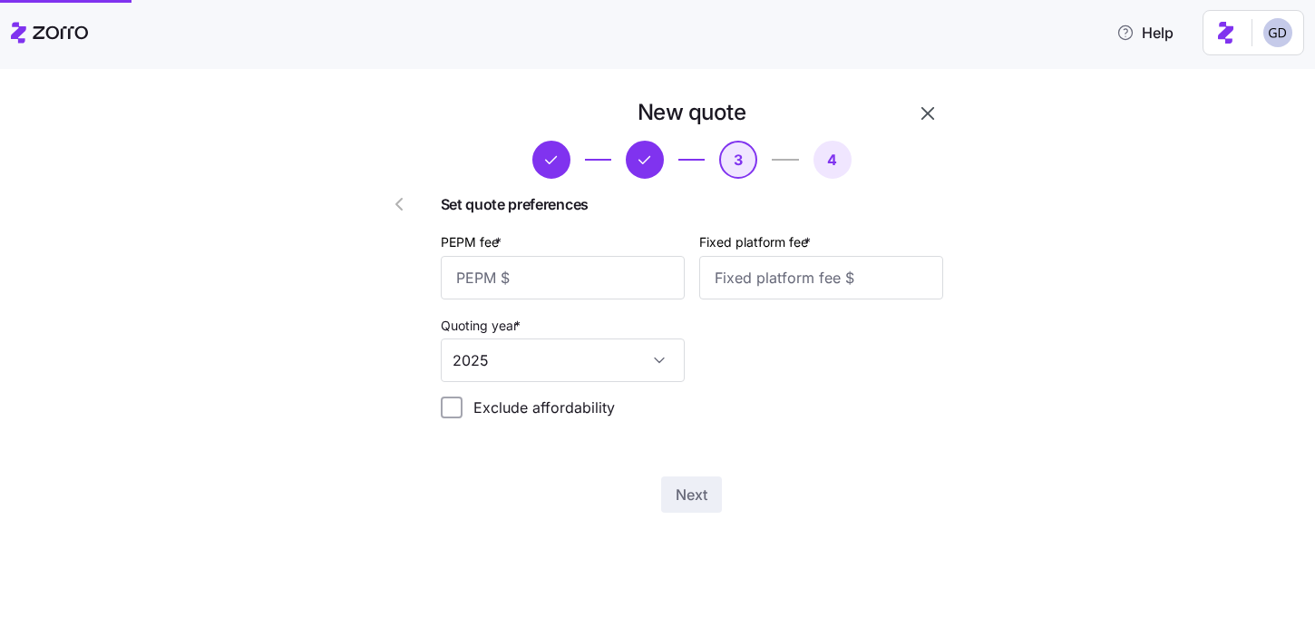
scroll to position [0, 0]
click at [527, 260] on input "PEPM fee *" at bounding box center [563, 278] width 244 height 44
type input "50"
type input "1000"
click at [691, 493] on span "Next" at bounding box center [692, 494] width 32 height 22
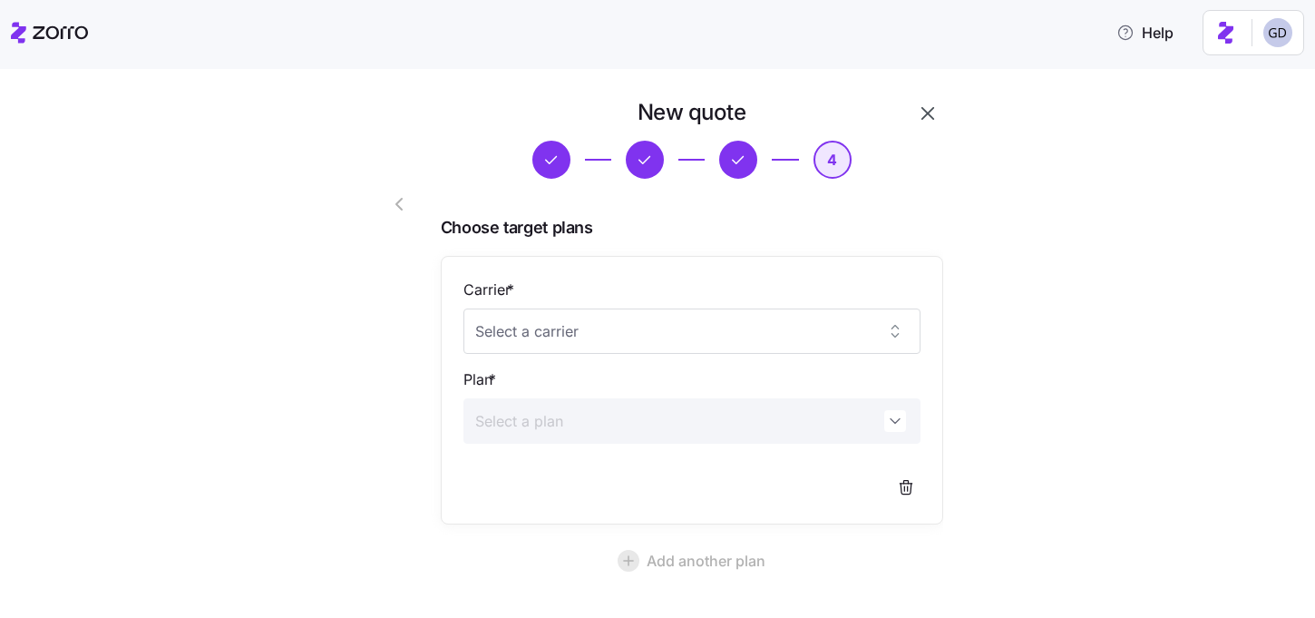
scroll to position [163, 0]
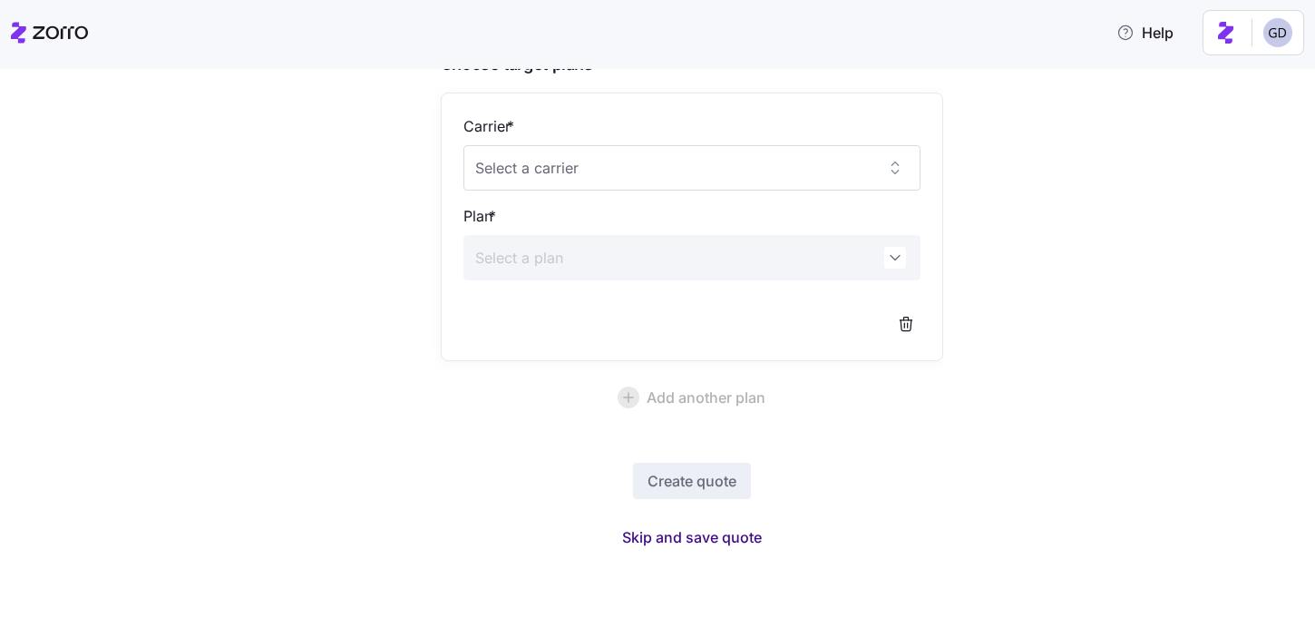
click at [688, 532] on span "Skip and save quote" at bounding box center [692, 537] width 140 height 22
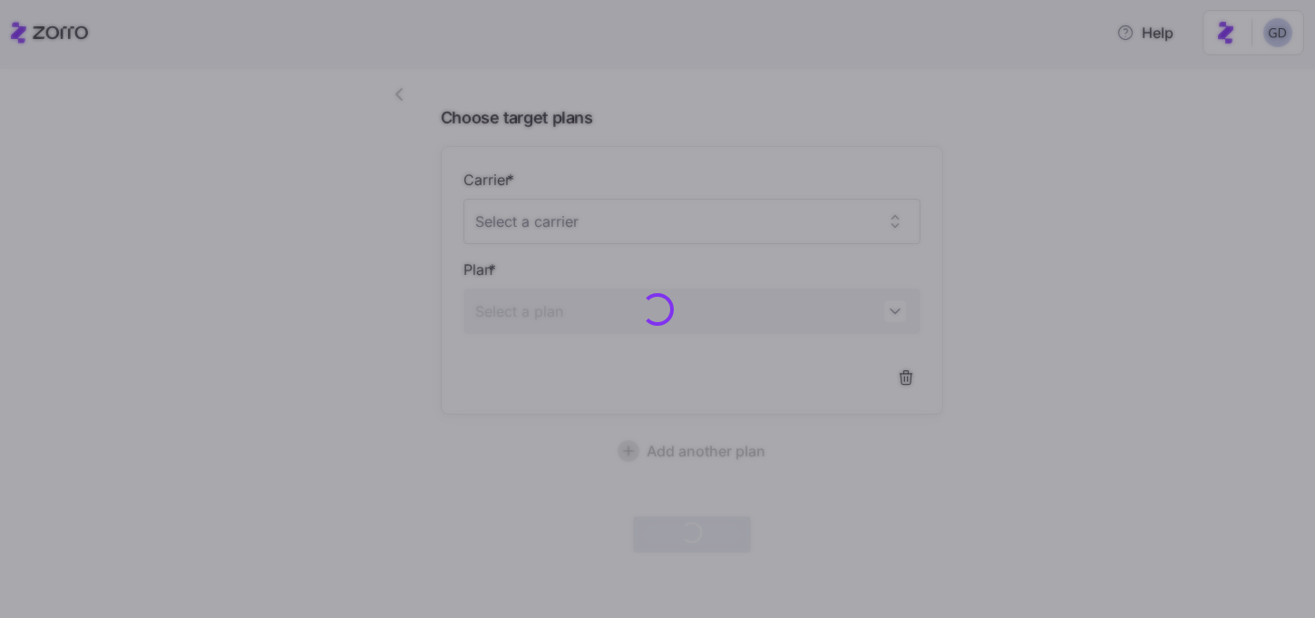
scroll to position [109, 0]
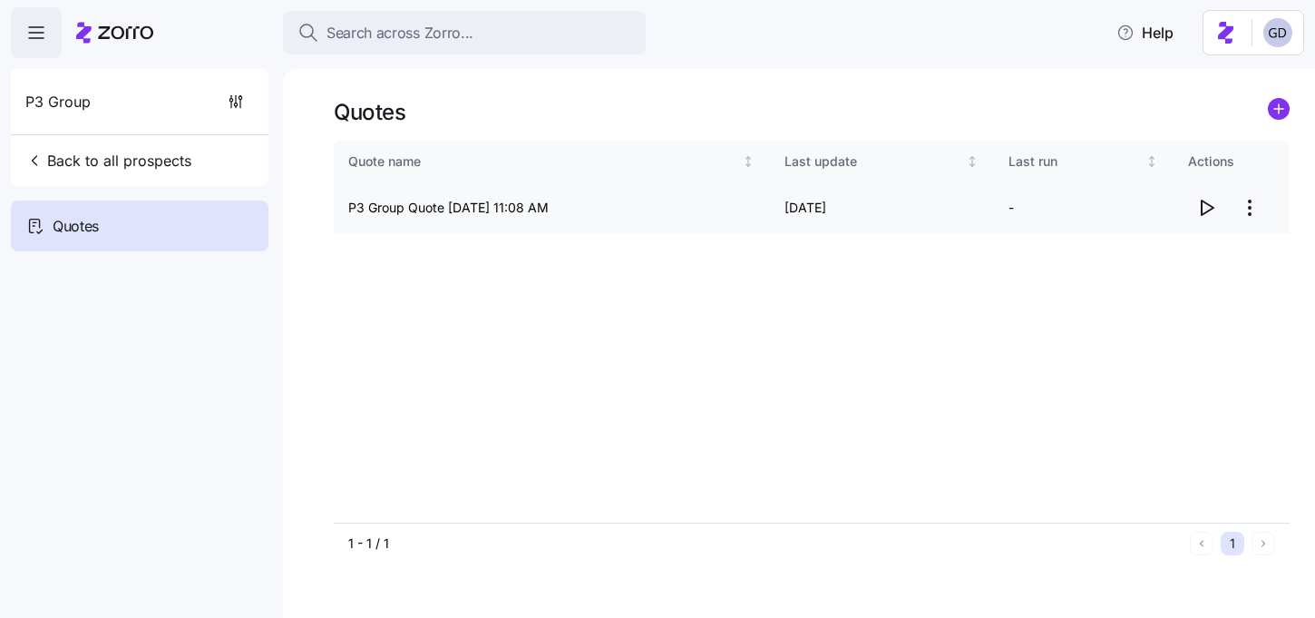
click at [1202, 206] on icon "button" at bounding box center [1208, 207] width 12 height 15
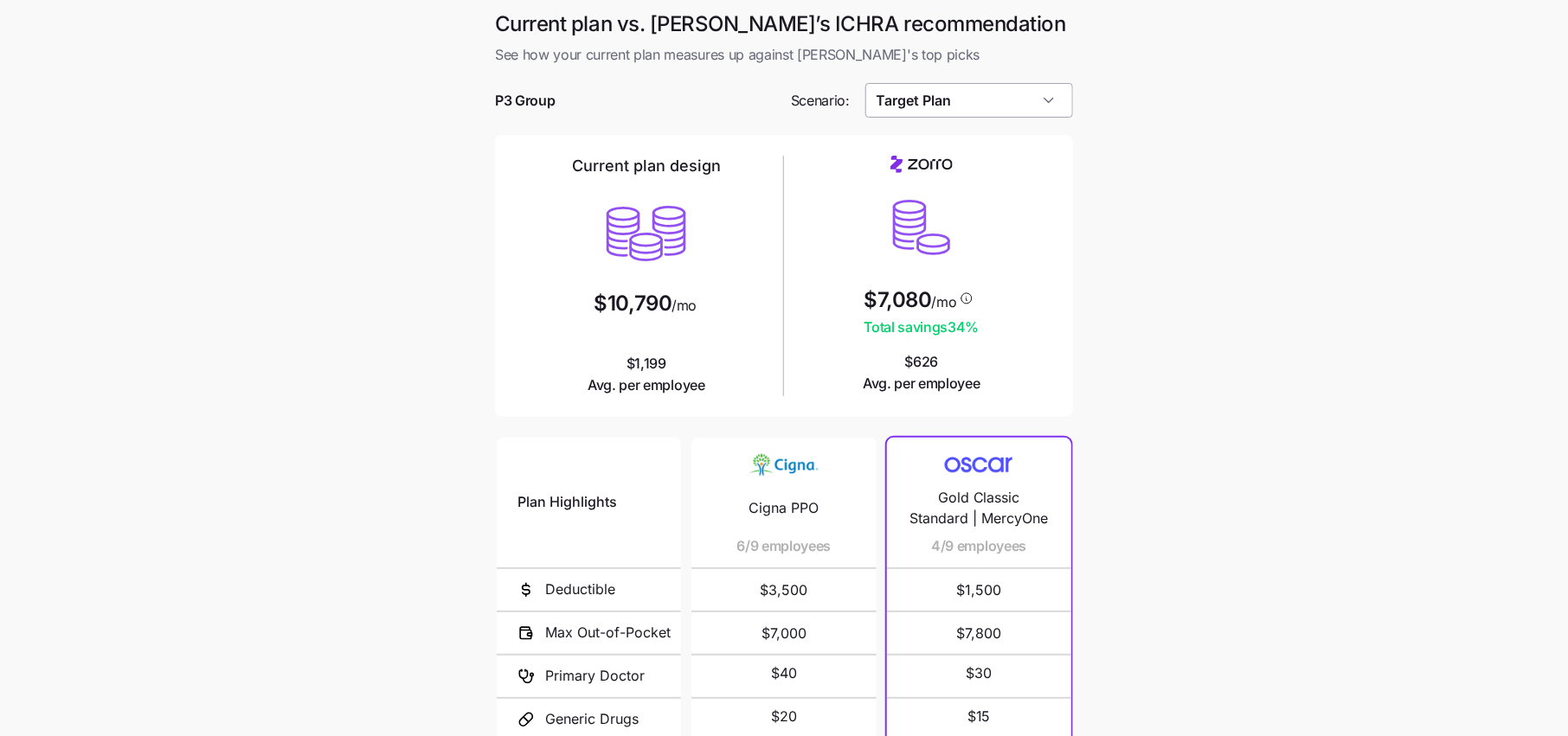
click at [976, 92] on input "Target Plan" at bounding box center [969, 100] width 209 height 34
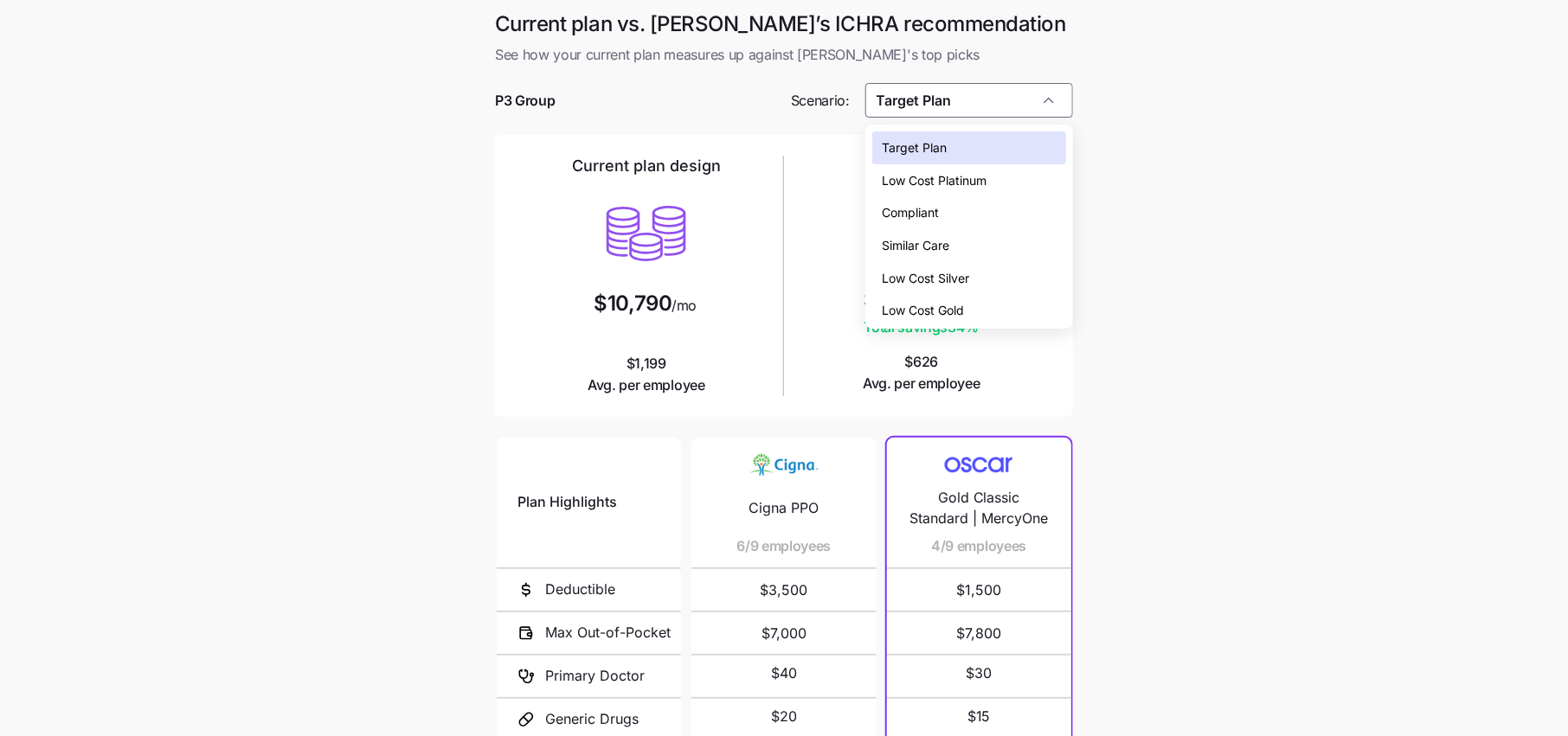
click at [935, 280] on span "Low Cost Silver" at bounding box center [926, 278] width 88 height 19
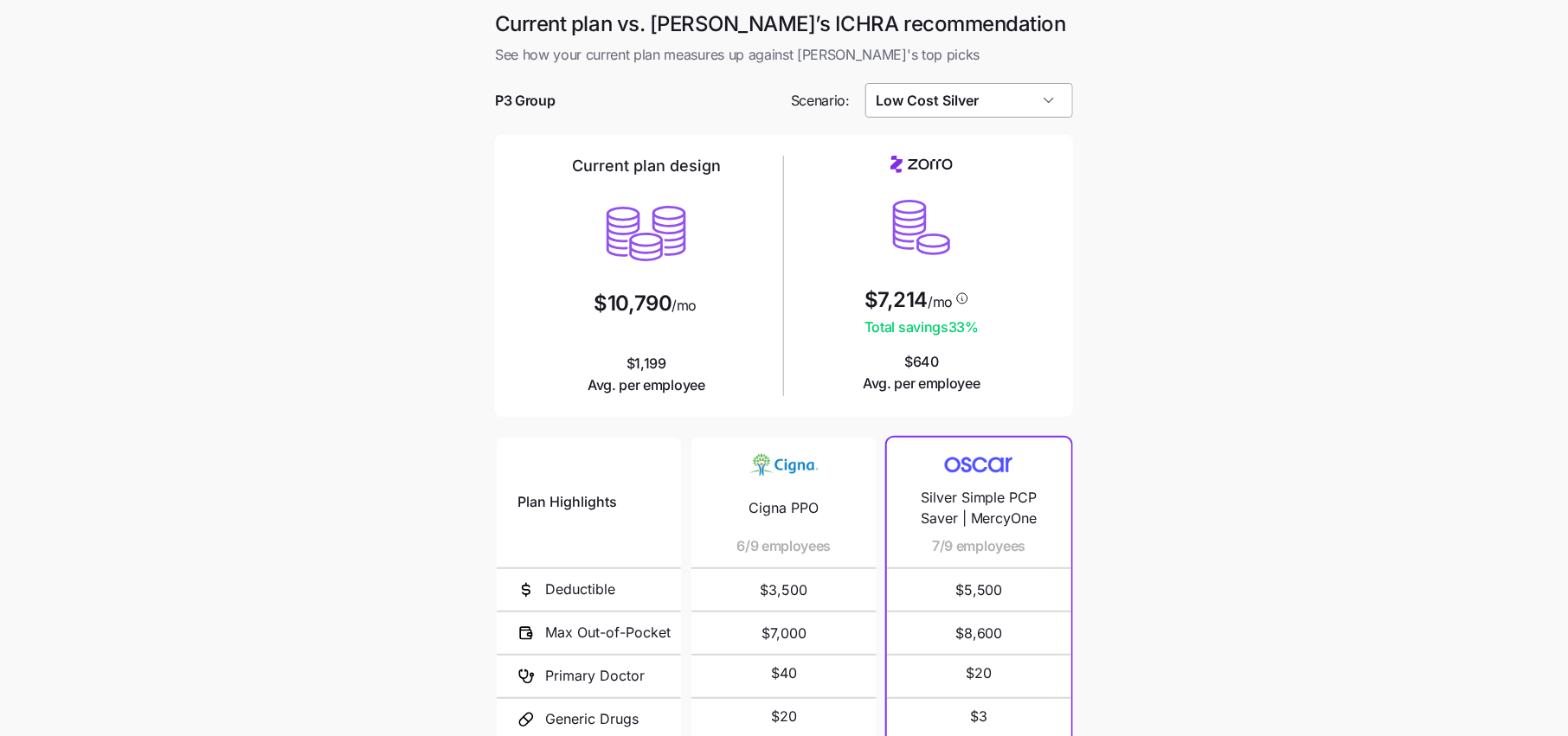
click at [981, 95] on input "Low Cost Silver" at bounding box center [969, 100] width 209 height 34
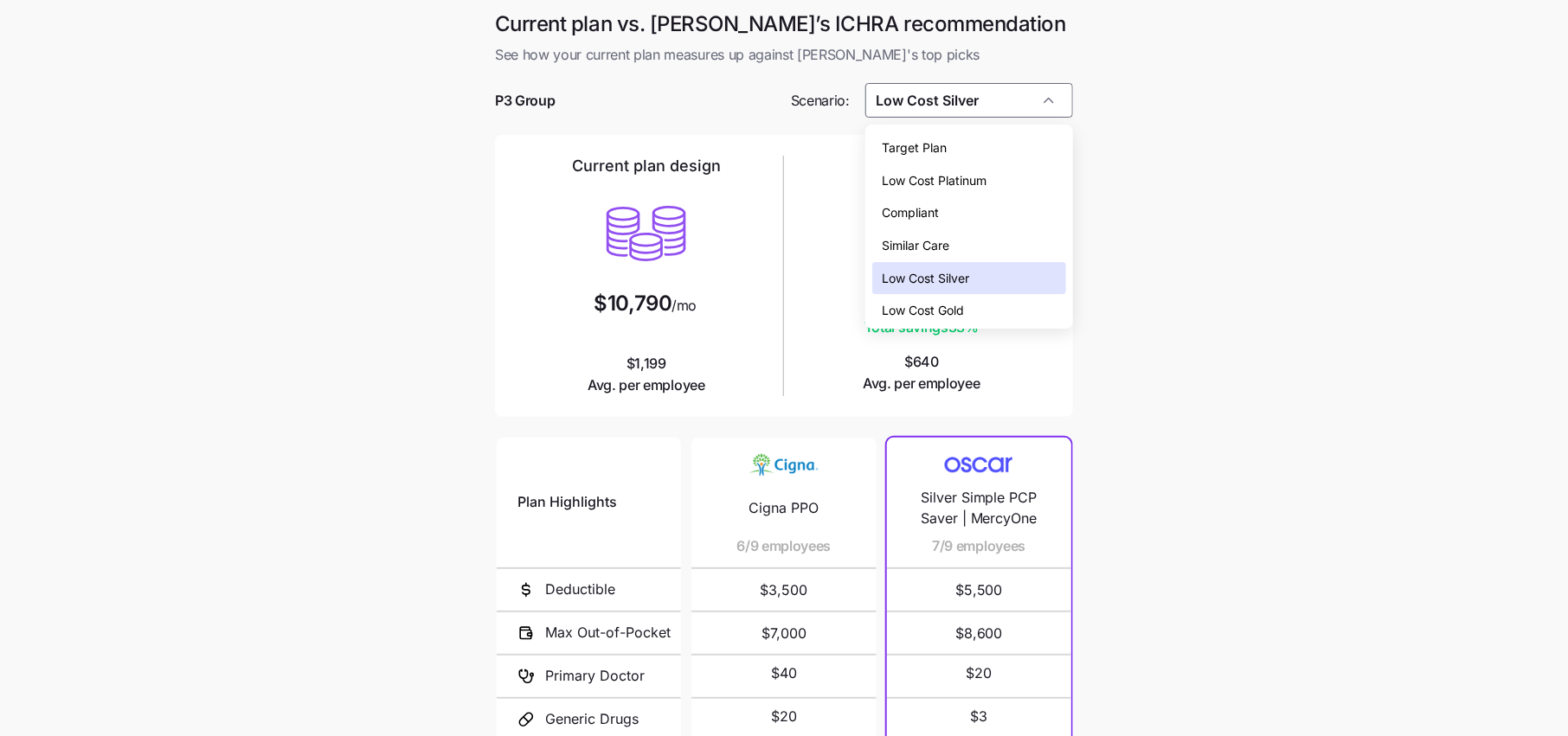
click at [935, 310] on span "Low Cost Gold" at bounding box center [923, 311] width 82 height 19
type input "Low Cost Gold"
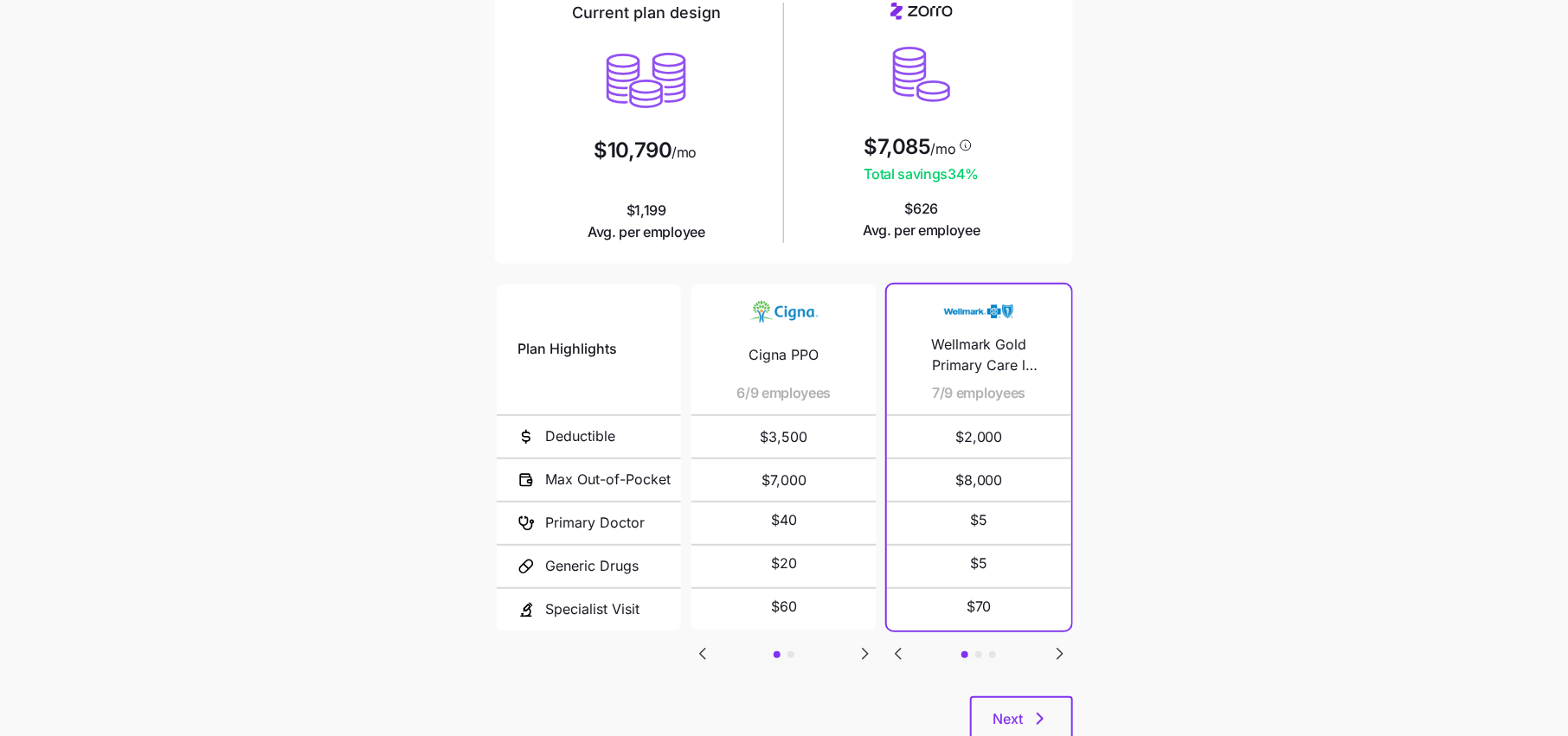
scroll to position [160, 0]
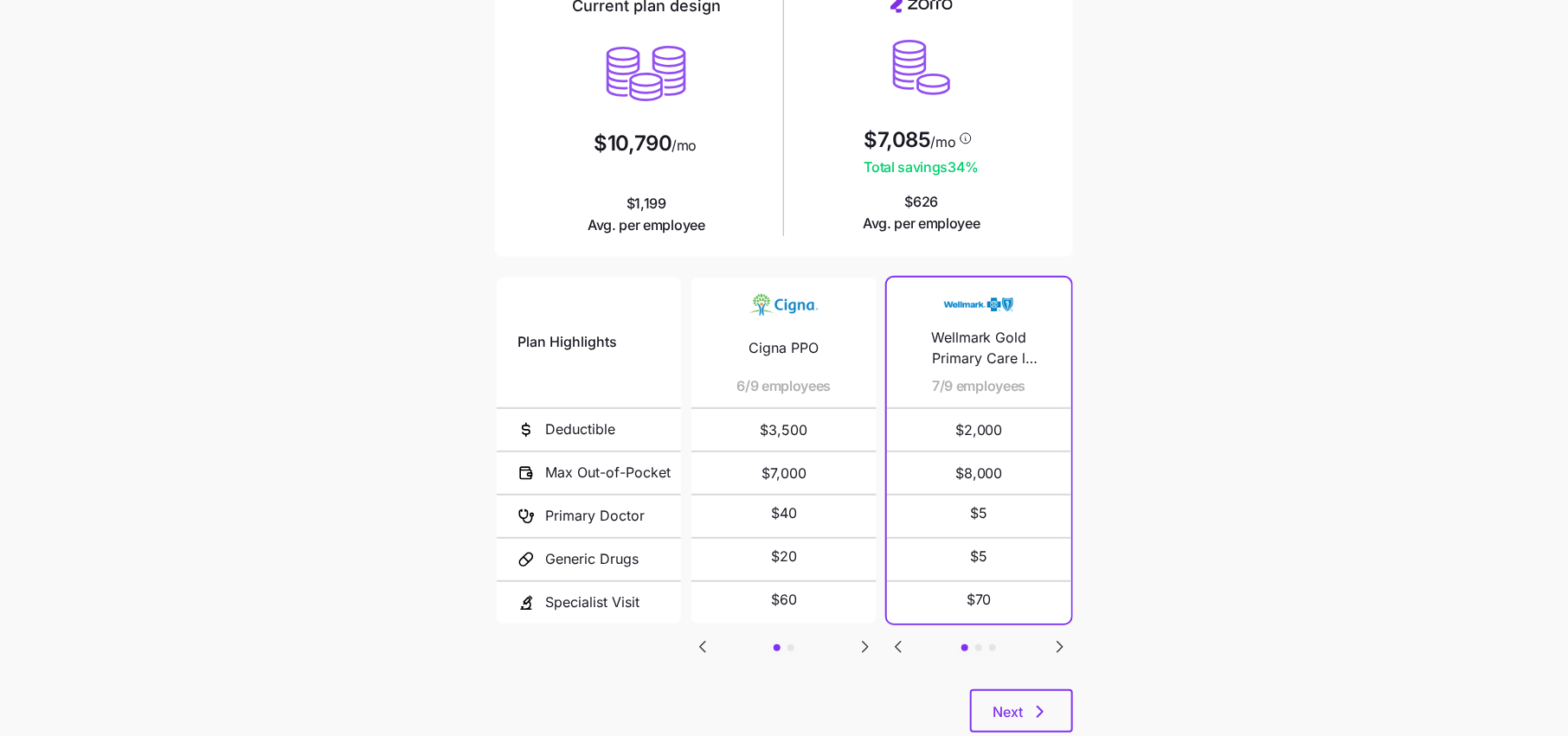
click at [1052, 644] on icon "Go to next slide" at bounding box center [1060, 647] width 21 height 21
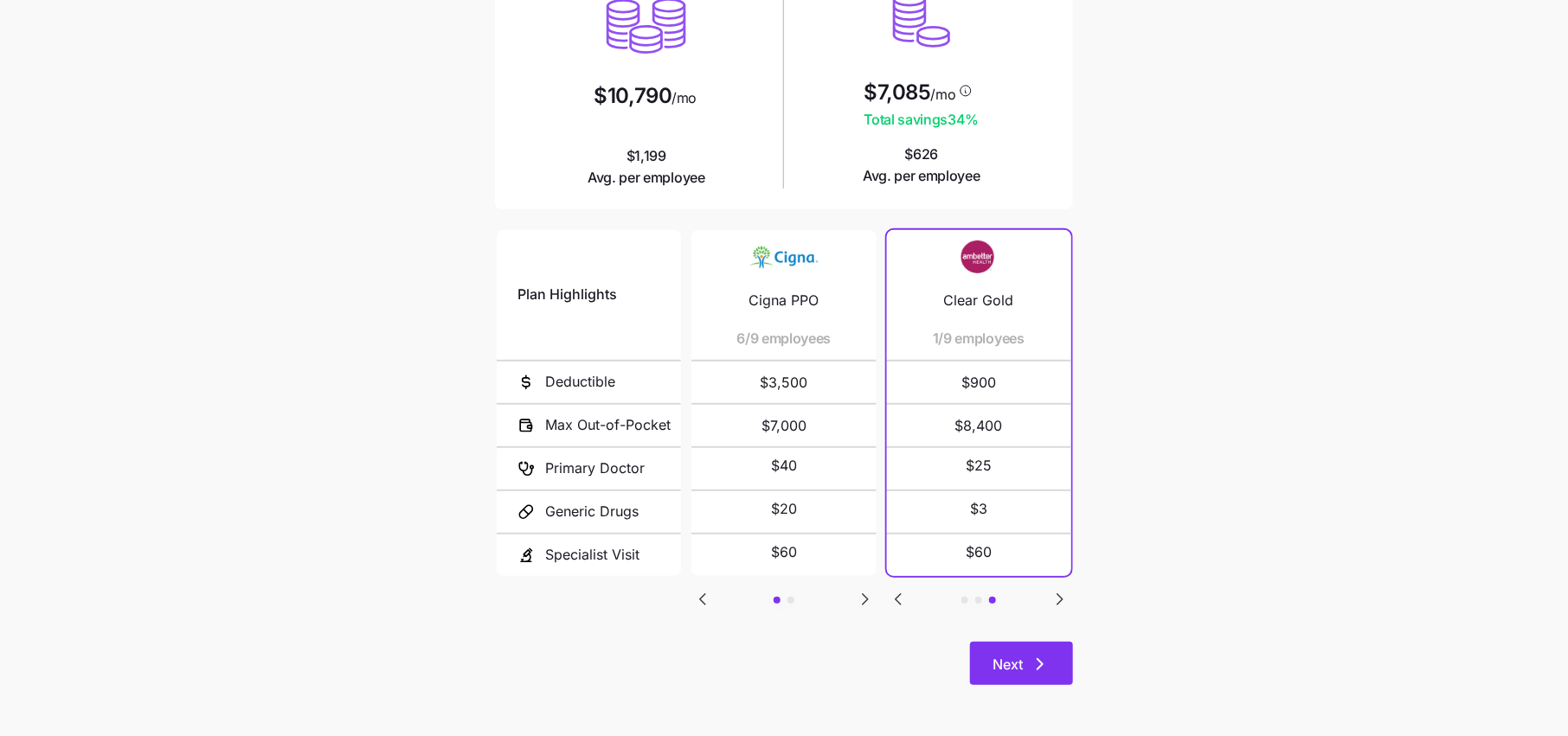
click at [1015, 664] on span "Next" at bounding box center [1007, 664] width 31 height 21
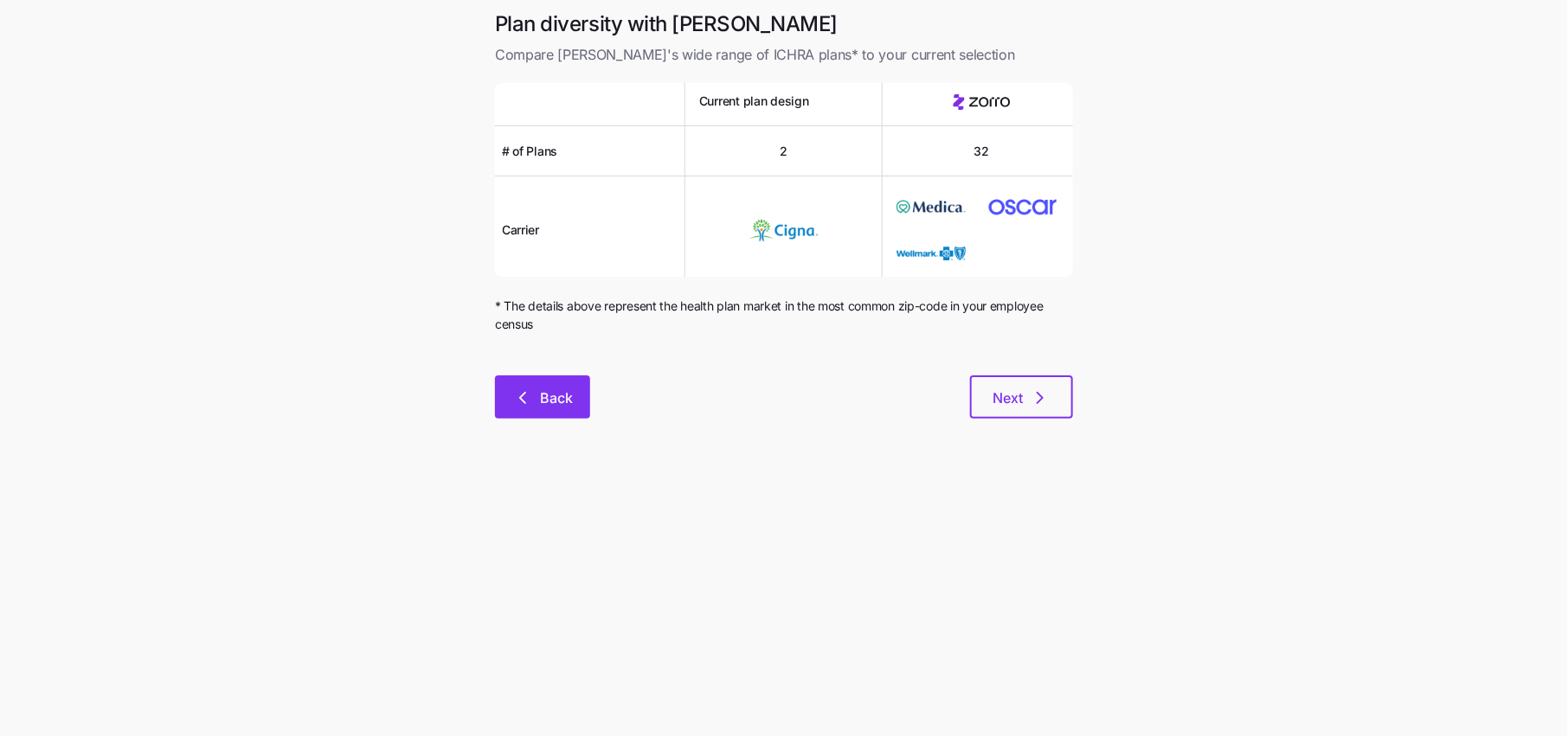
click at [547, 401] on span "Back" at bounding box center [556, 398] width 32 height 21
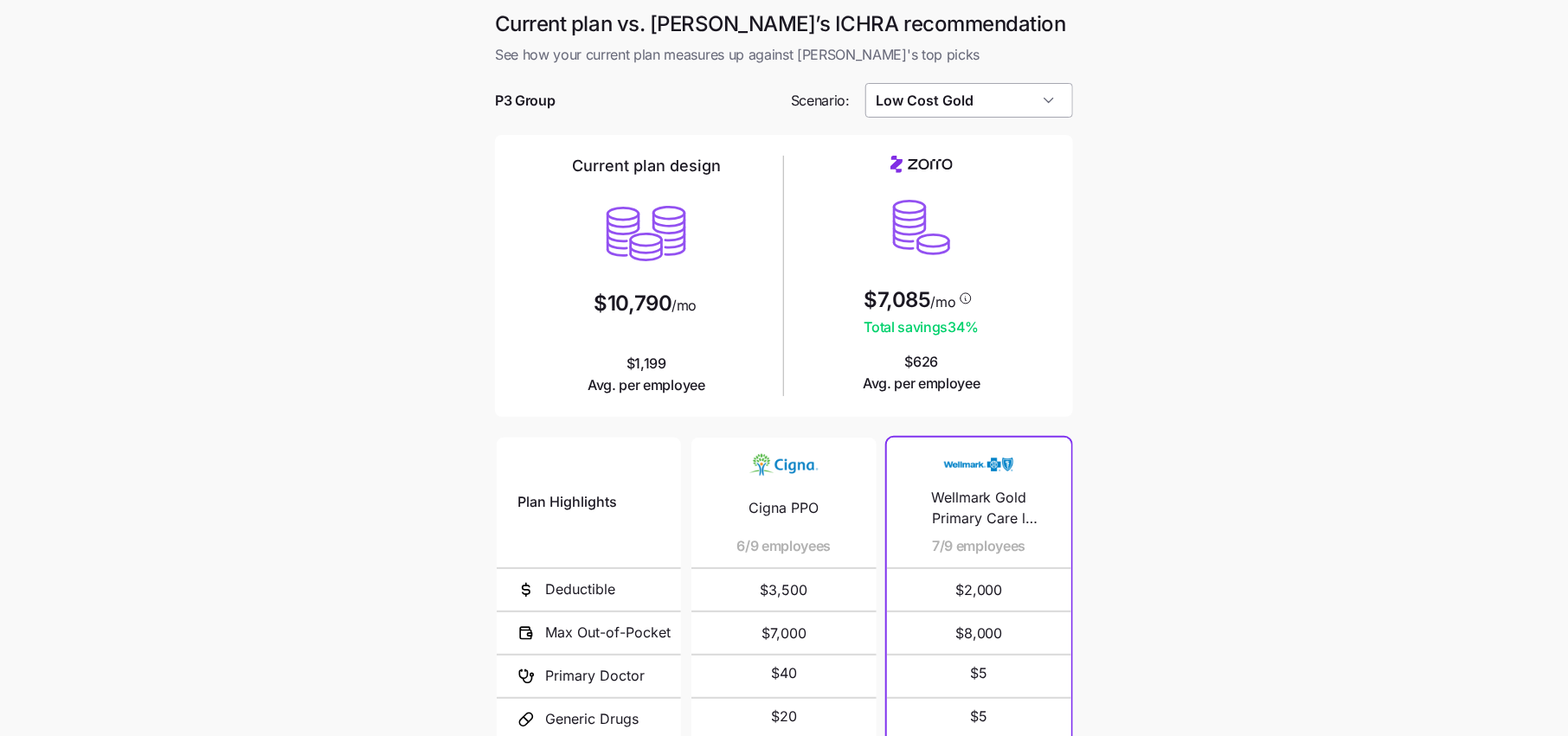
click at [955, 93] on input "Low Cost Gold" at bounding box center [969, 100] width 209 height 34
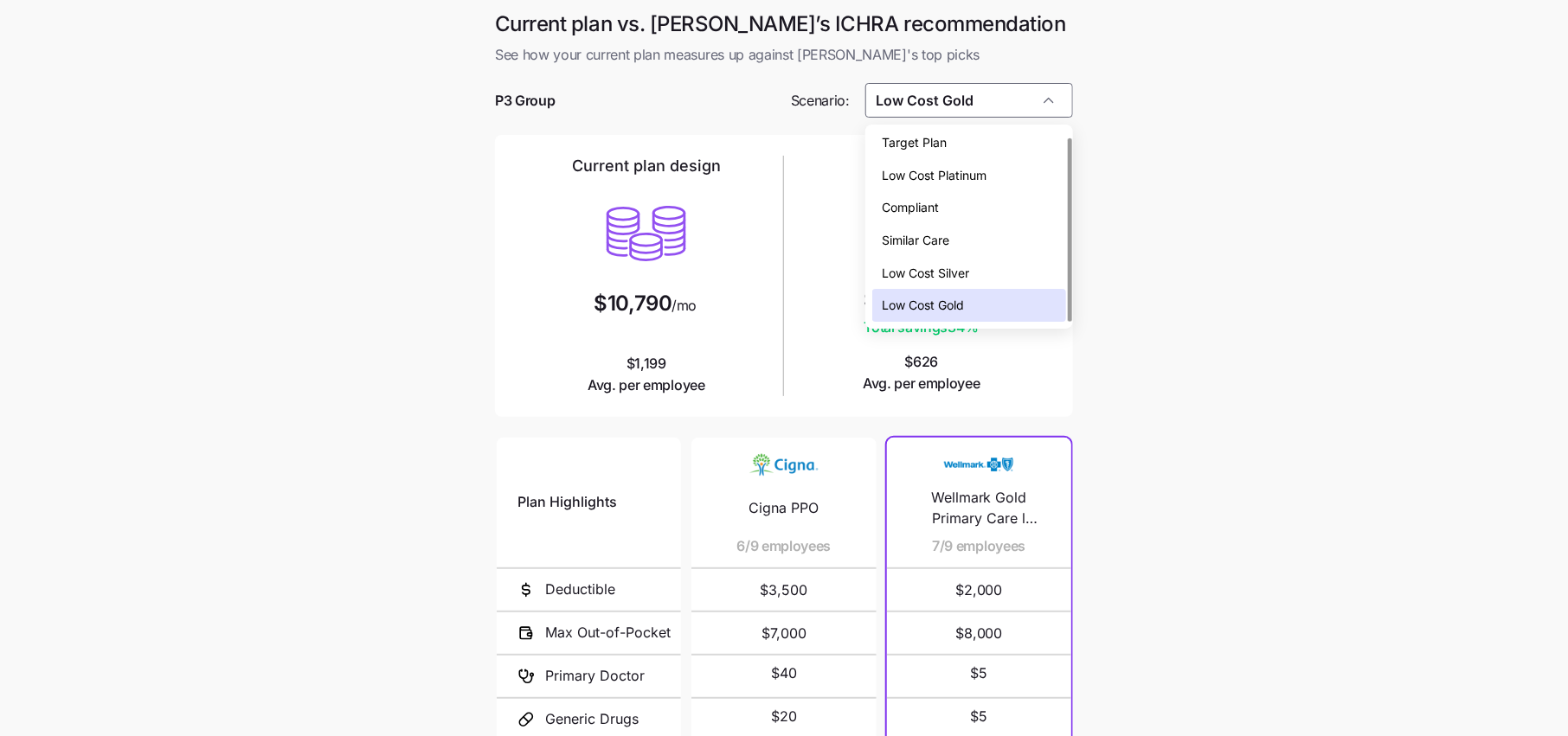
click at [943, 265] on span "Low Cost Silver" at bounding box center [926, 274] width 88 height 19
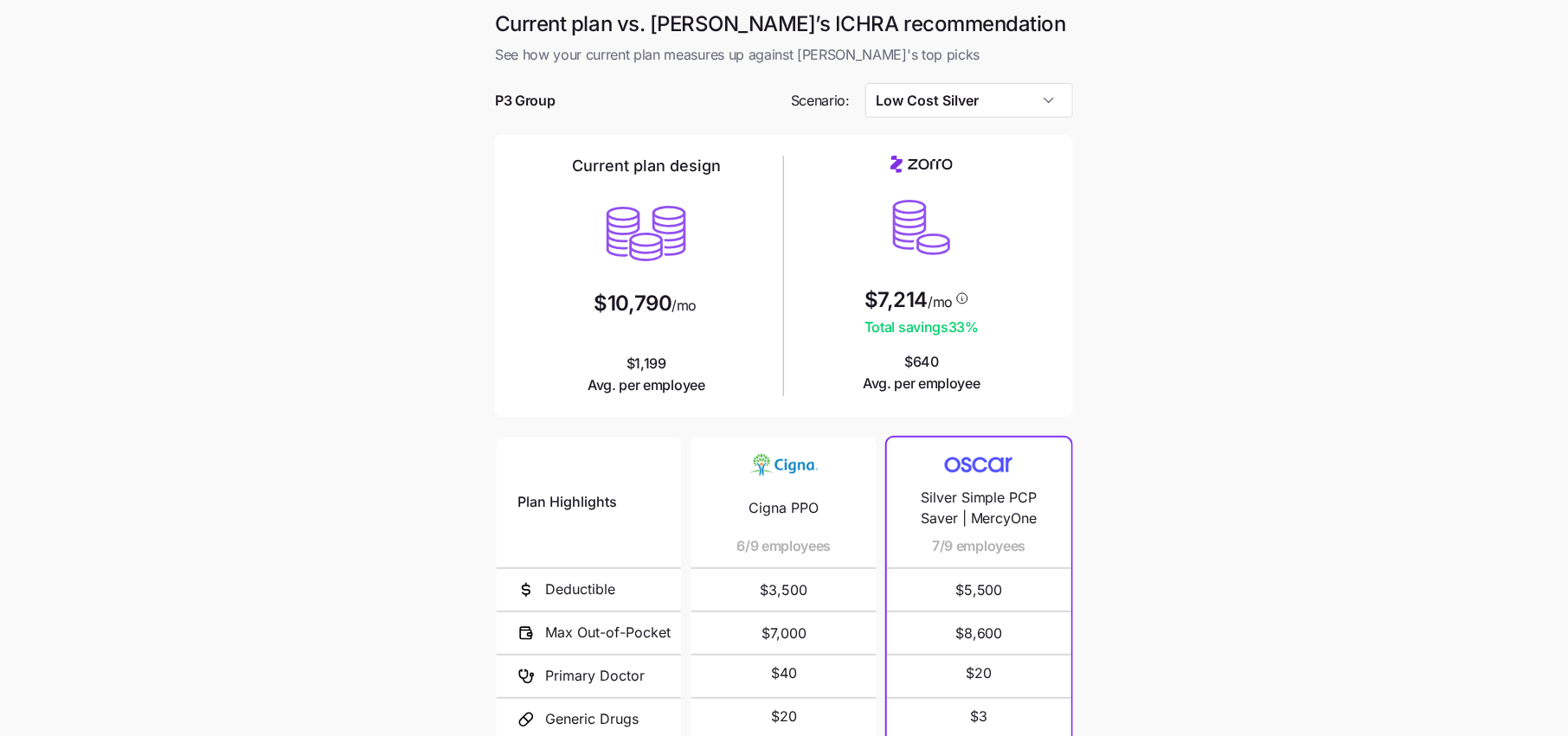
click at [1101, 283] on main "Current plan vs. Zorro’s ICHRA recommendation See how your current plan measure…" at bounding box center [784, 472] width 1568 height 944
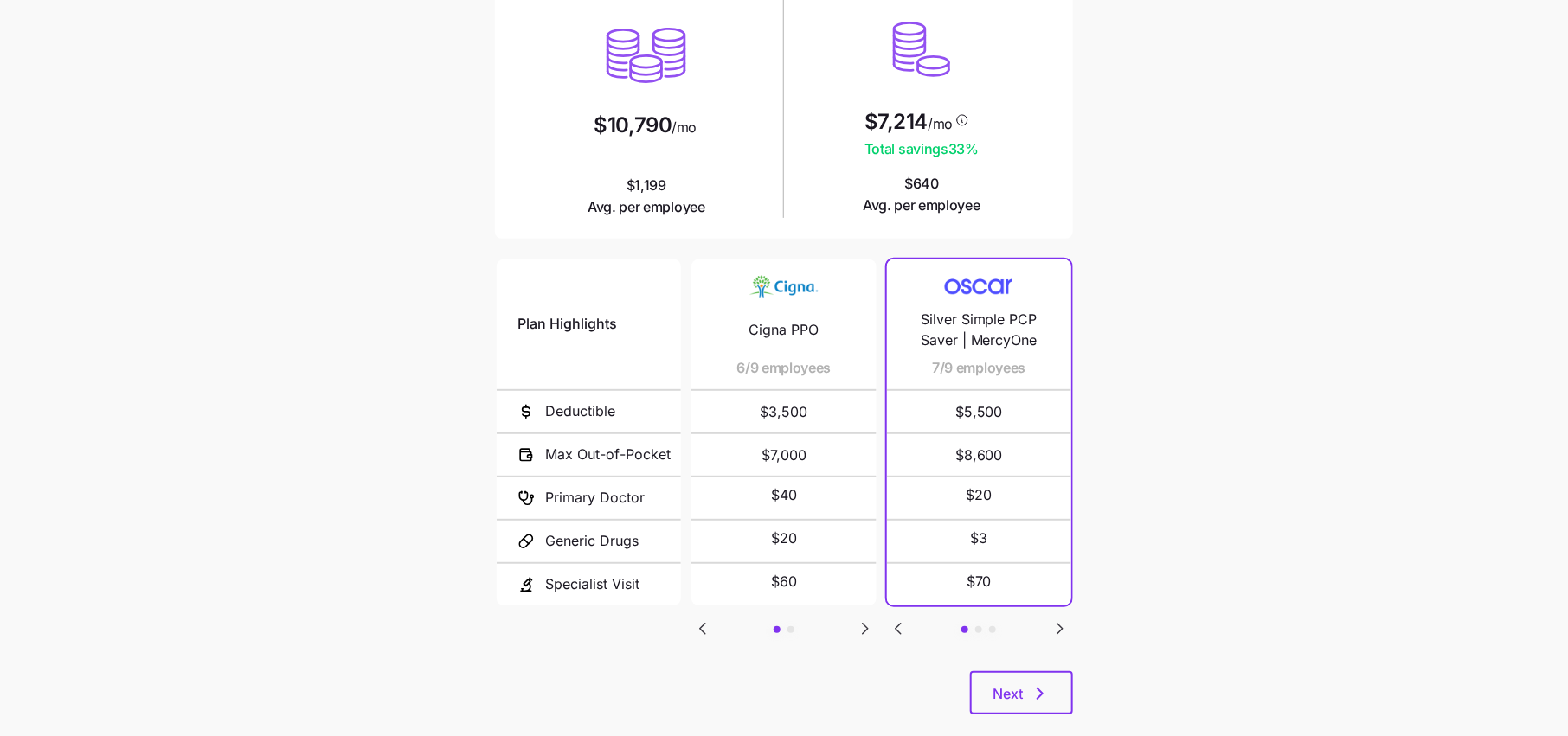
scroll to position [208, 0]
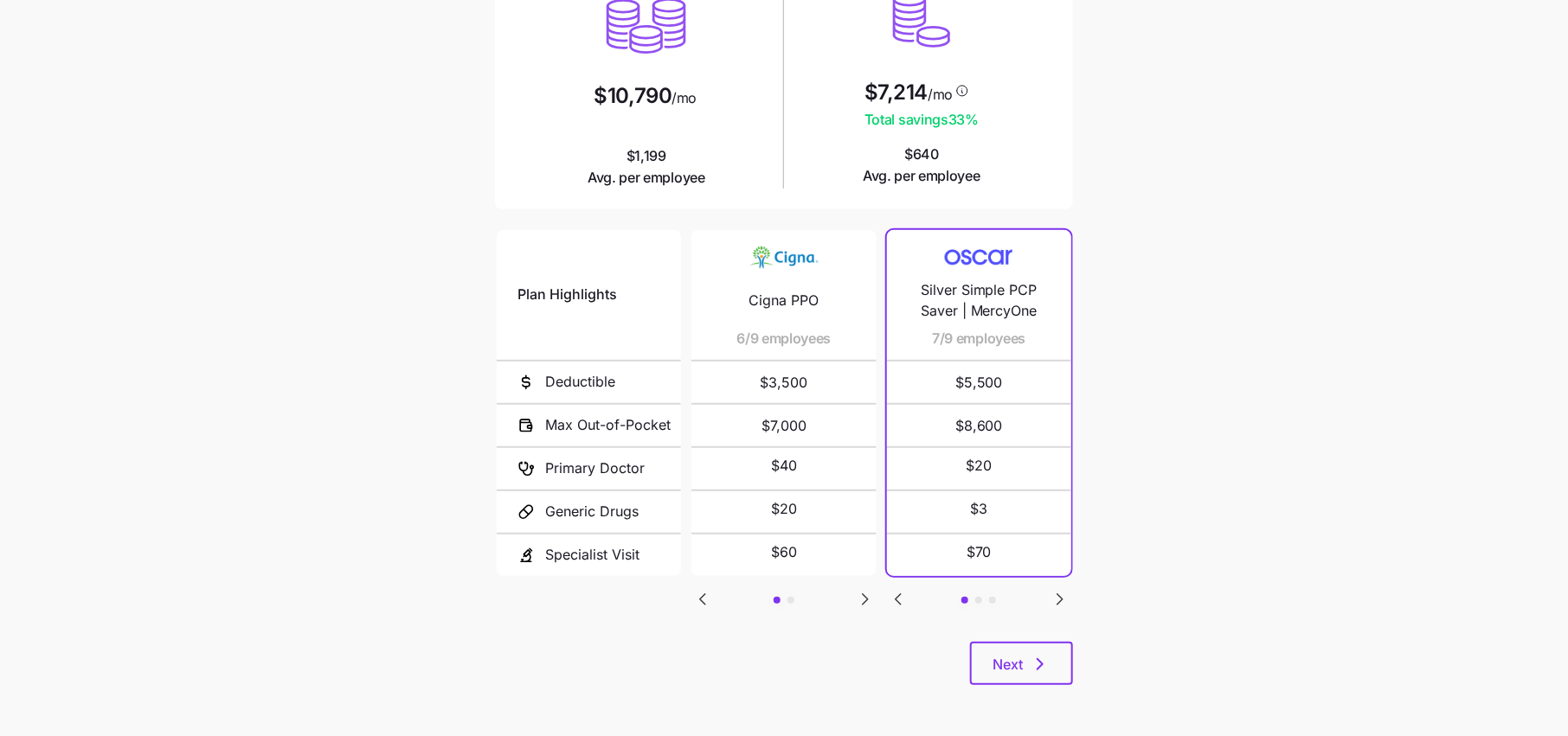
click at [1019, 637] on div "Plan Highlights Deductible Max Out-of-Pocket Primary Doctor Generic Drugs Speci…" at bounding box center [784, 434] width 578 height 415
click at [862, 596] on icon "Go to next slide" at bounding box center [864, 599] width 5 height 10
click at [1057, 593] on icon "Go to next slide" at bounding box center [1060, 600] width 21 height 21
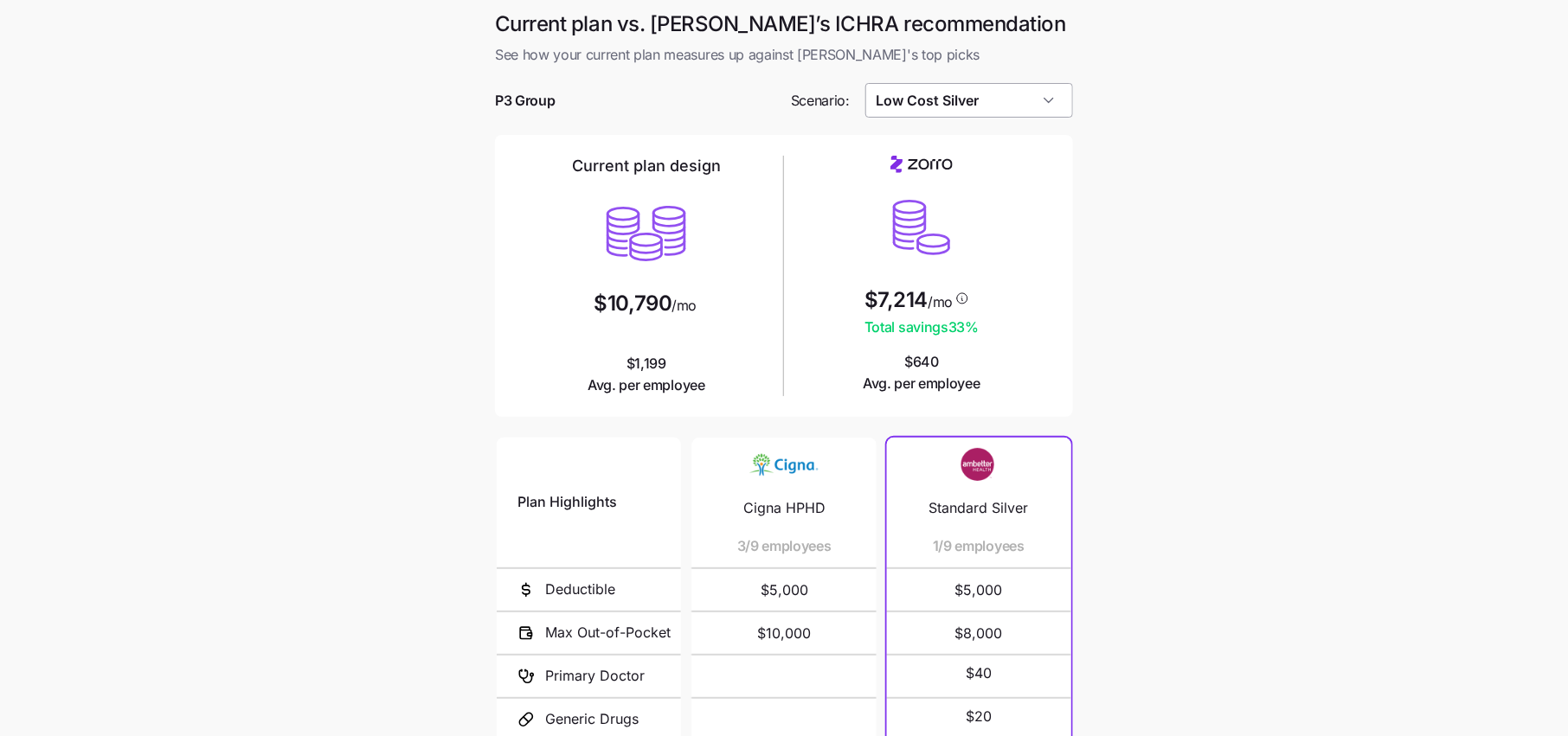
click at [995, 102] on input "Low Cost Silver" at bounding box center [969, 100] width 209 height 34
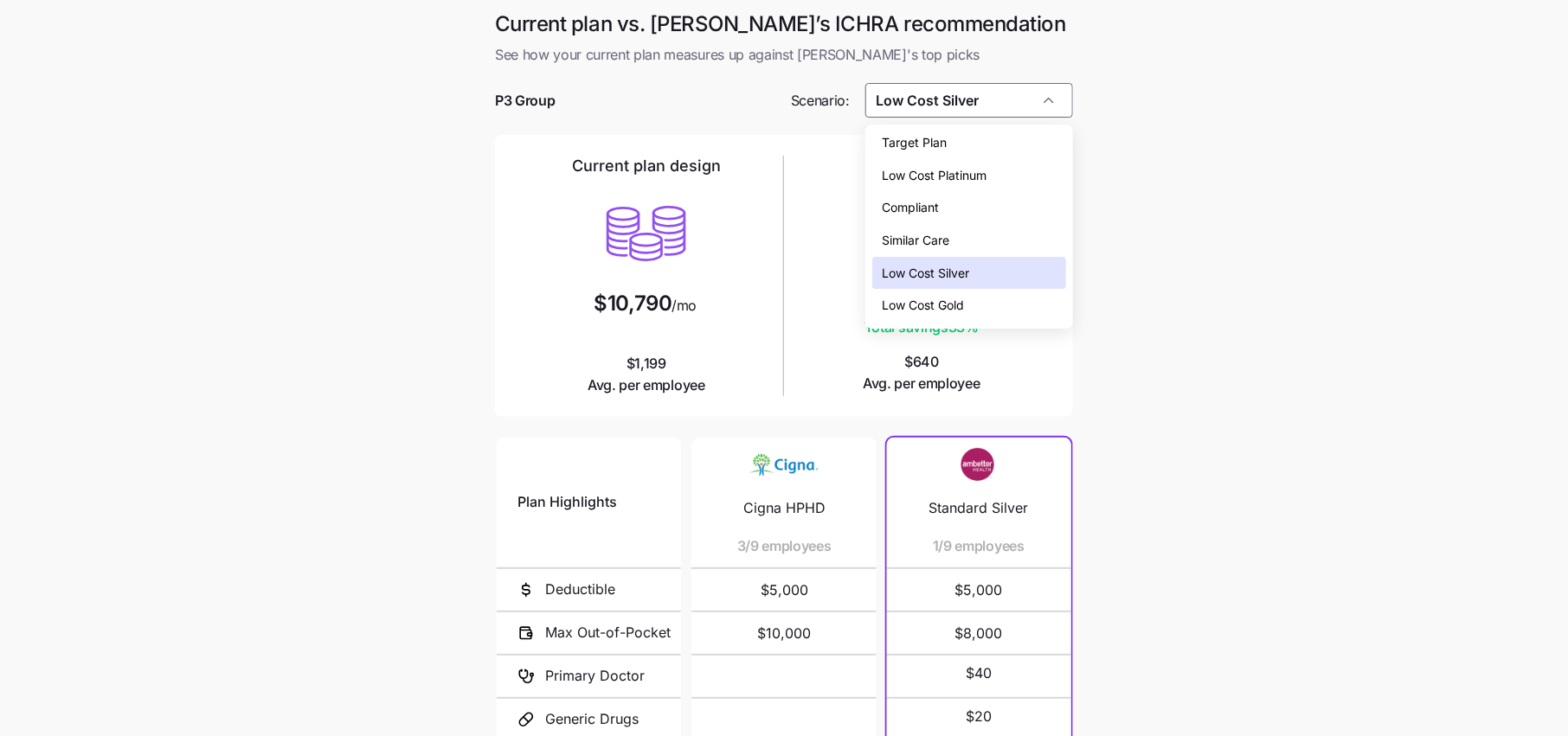
click at [955, 308] on span "Low Cost Gold" at bounding box center [923, 305] width 82 height 19
type input "Low Cost Gold"
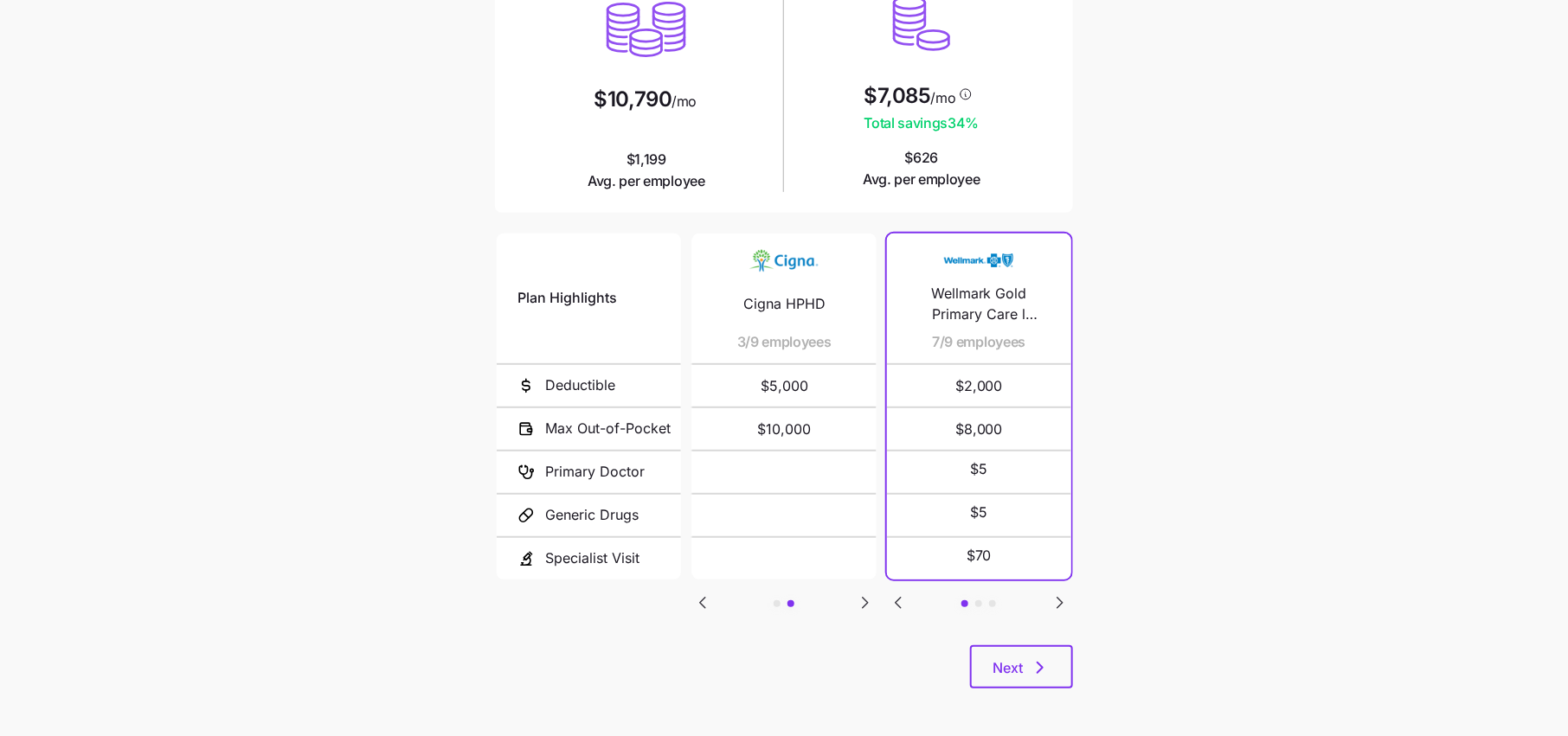
scroll to position [205, 0]
click at [1063, 602] on icon "Go to next slide" at bounding box center [1060, 602] width 21 height 21
click at [1028, 690] on div "Current plan vs. Zorro’s ICHRA recommendation See how your current plan measure…" at bounding box center [783, 256] width 606 height 903
click at [1028, 660] on span "Next" at bounding box center [1021, 666] width 58 height 21
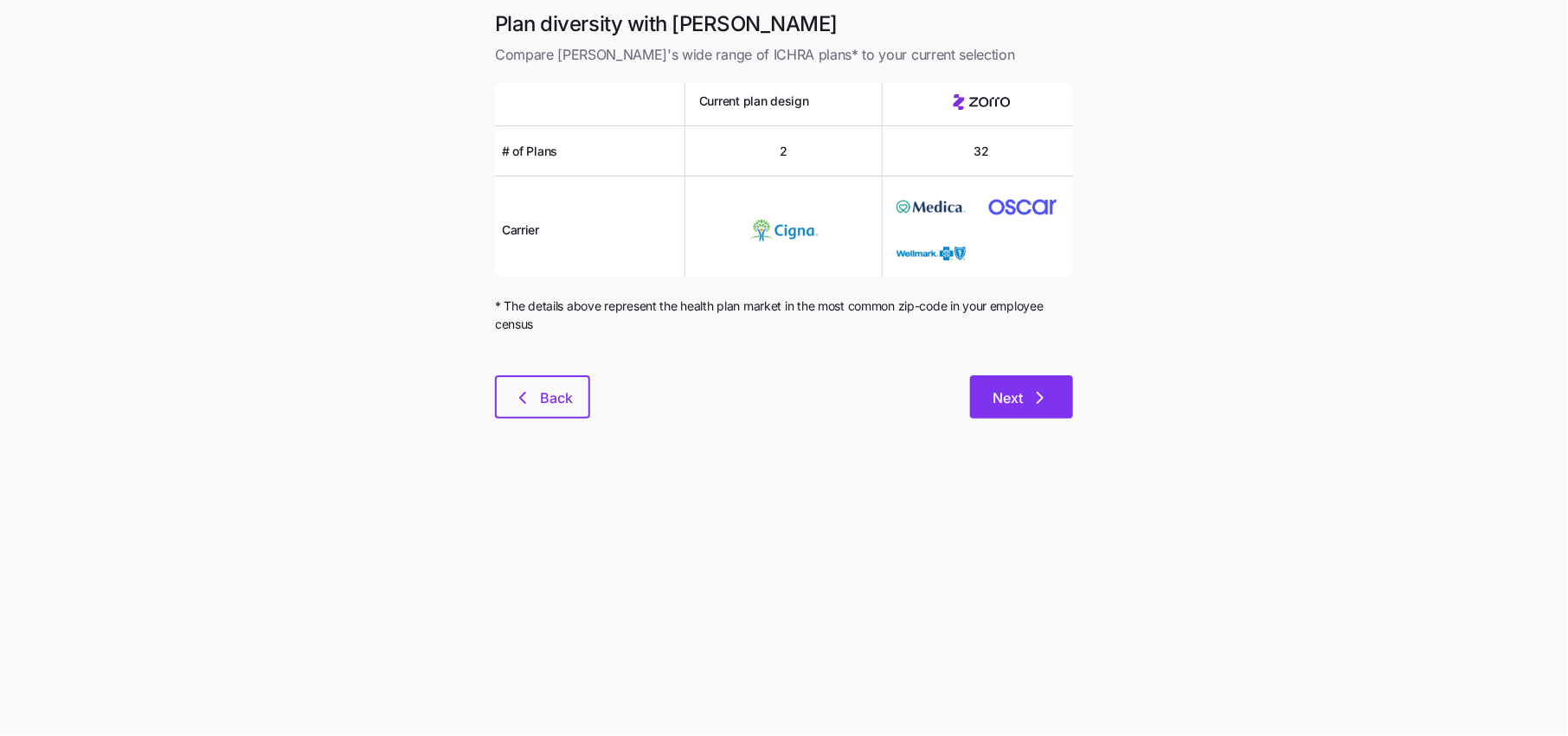
click at [1028, 396] on span "Next" at bounding box center [1021, 398] width 58 height 21
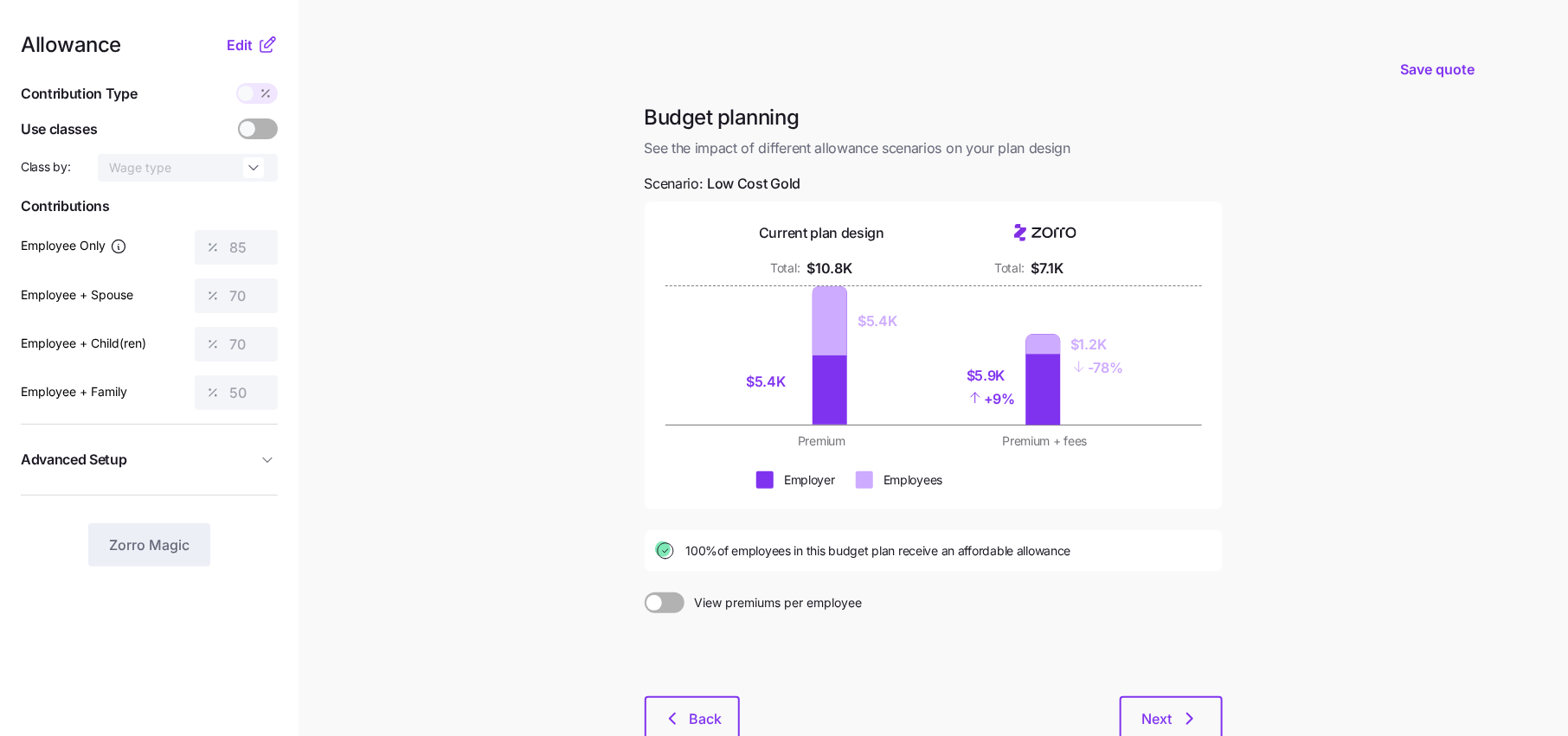
click at [264, 41] on icon at bounding box center [267, 45] width 21 height 21
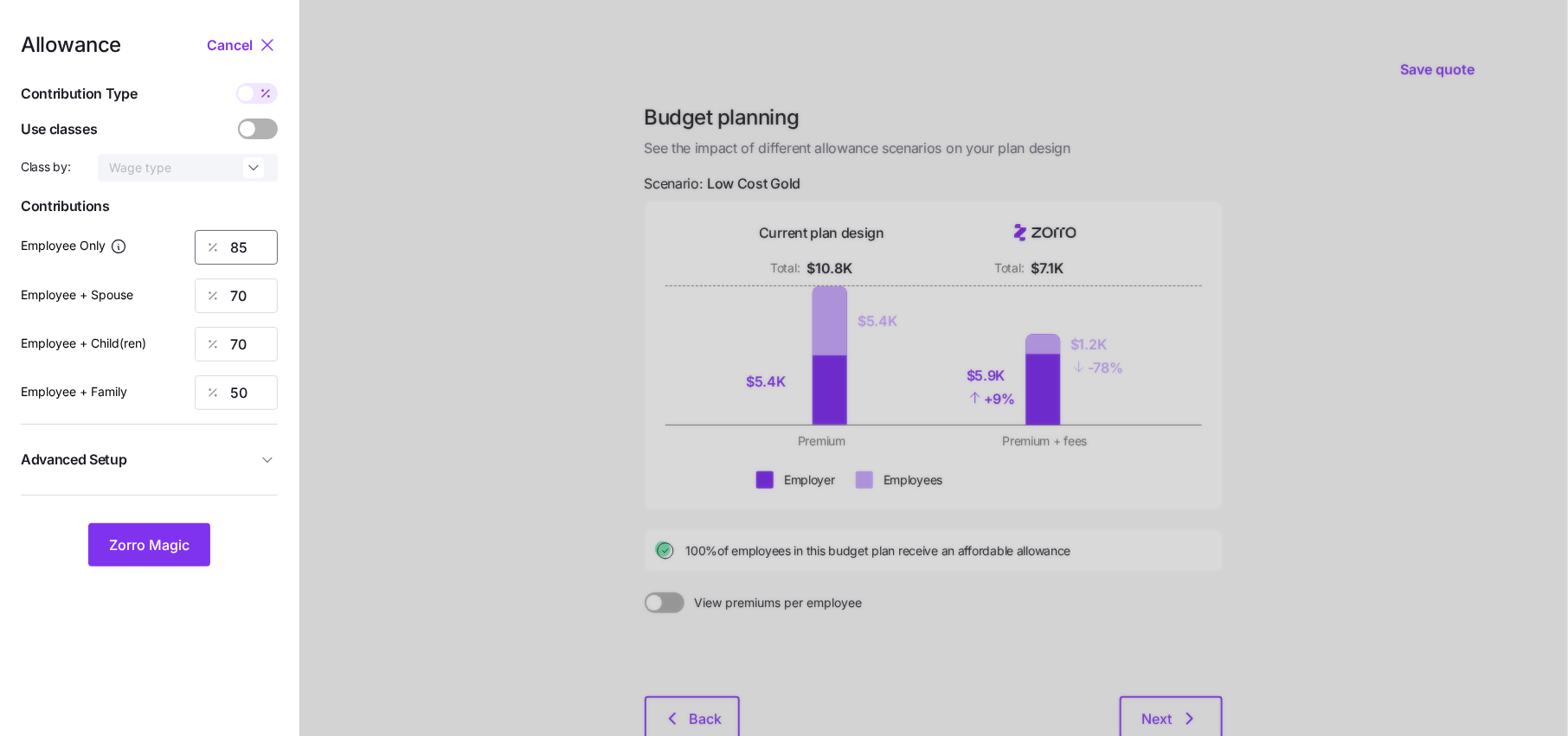
drag, startPoint x: 253, startPoint y: 248, endPoint x: 123, endPoint y: 248, distance: 130.0
click at [123, 248] on div "Employee Only 85" at bounding box center [149, 247] width 257 height 34
type input "50"
drag, startPoint x: 257, startPoint y: 298, endPoint x: 93, endPoint y: 298, distance: 164.0
click at [93, 298] on div "Employee + Spouse 70" at bounding box center [149, 296] width 257 height 34
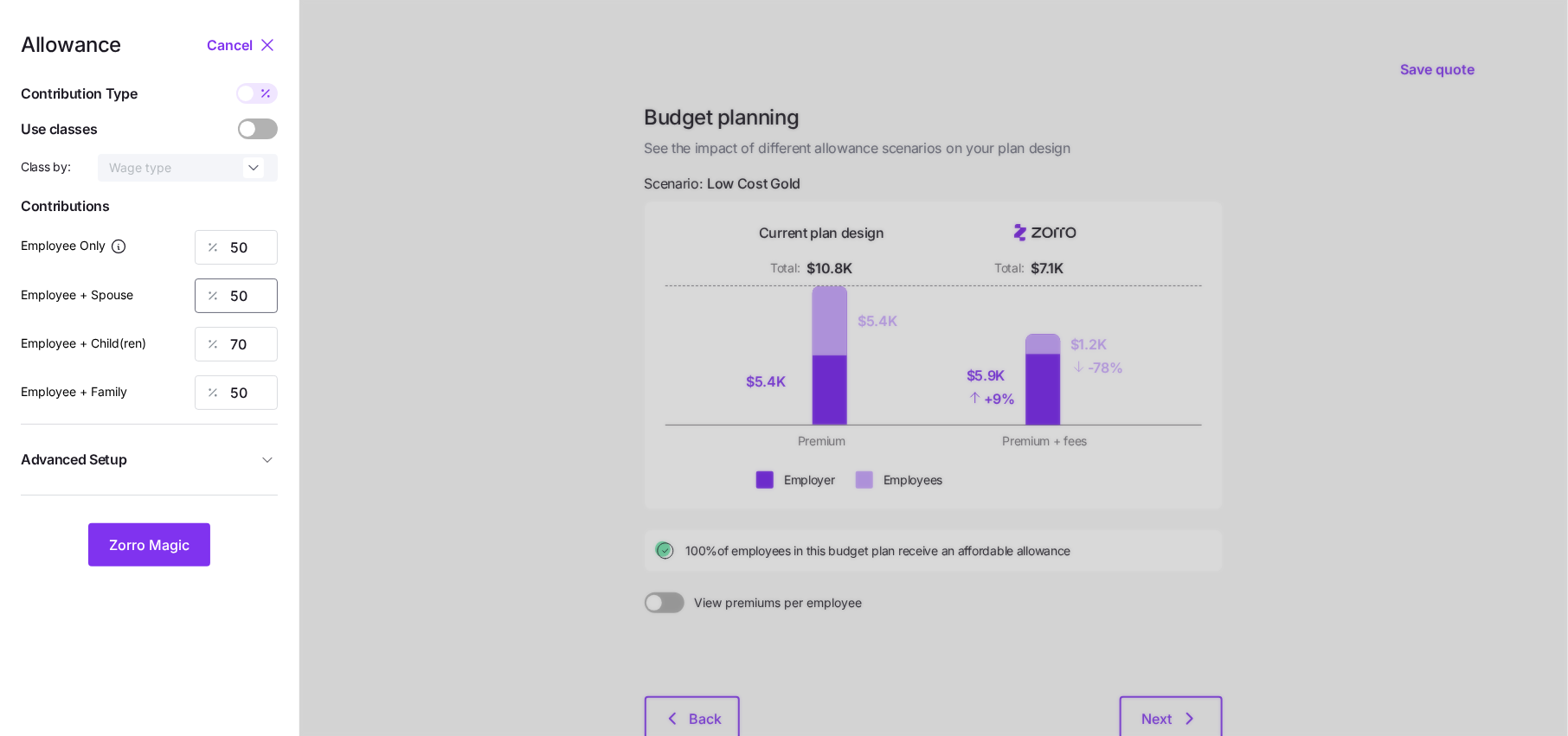
type input "50"
click at [138, 548] on span "Zorro Magic" at bounding box center [149, 545] width 80 height 21
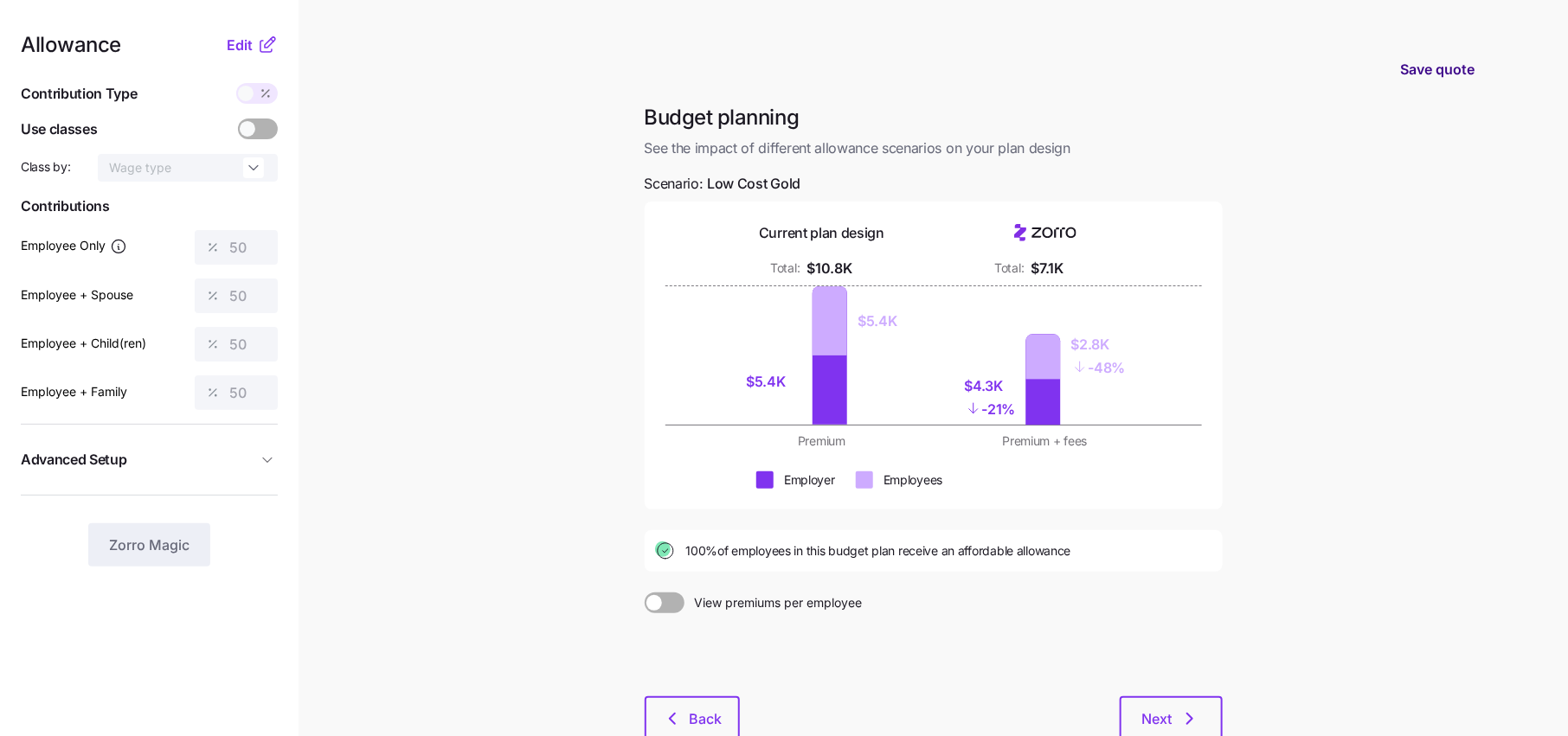
click at [1446, 77] on span "Save quote" at bounding box center [1437, 70] width 74 height 21
